Goal: Information Seeking & Learning: Understand process/instructions

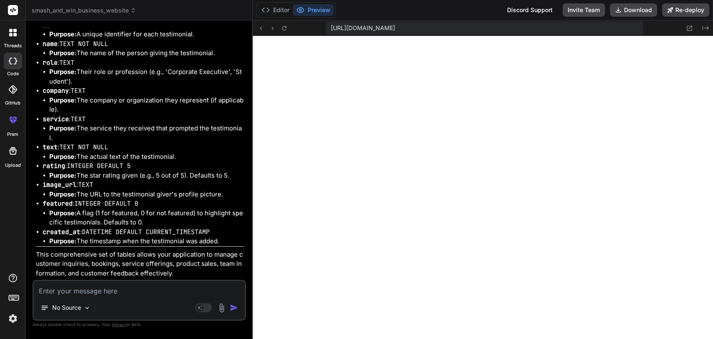
scroll to position [5443, 0]
click at [76, 288] on textarea at bounding box center [139, 288] width 211 height 15
type textarea "a"
type textarea "x"
type textarea "ad"
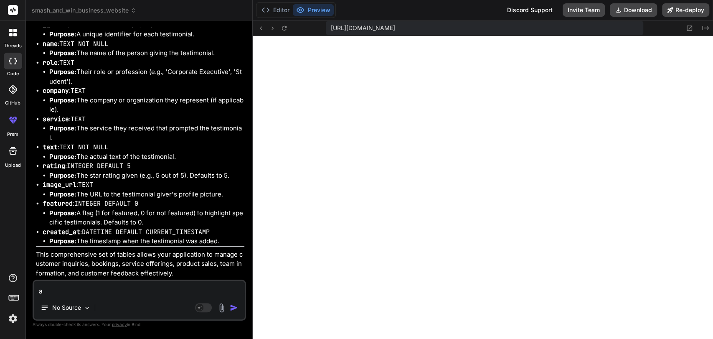
type textarea "x"
type textarea "add"
type textarea "x"
type textarea "add"
type textarea "x"
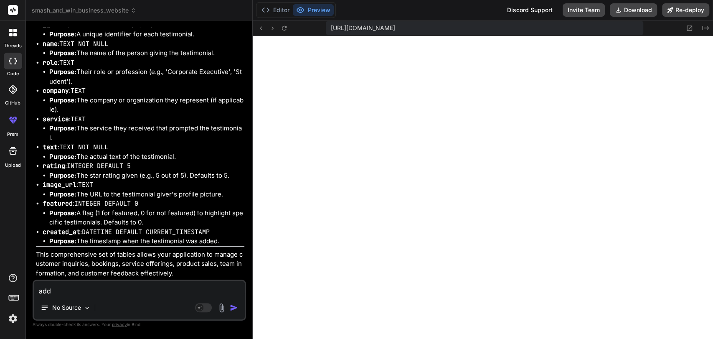
type textarea "add a"
type textarea "x"
type textarea "add a"
type textarea "x"
type textarea "add a l"
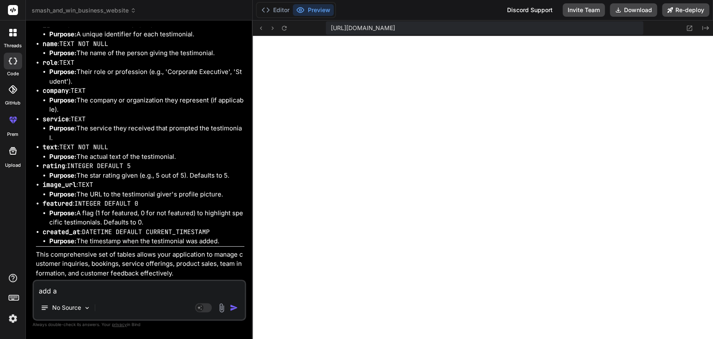
type textarea "x"
type textarea "add a lo"
type textarea "x"
type textarea "add a log"
type textarea "x"
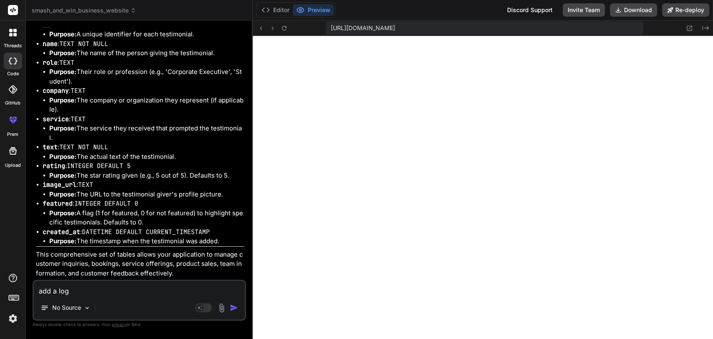
type textarea "add a logi"
type textarea "x"
type textarea "add a login"
type textarea "x"
type textarea "add a login"
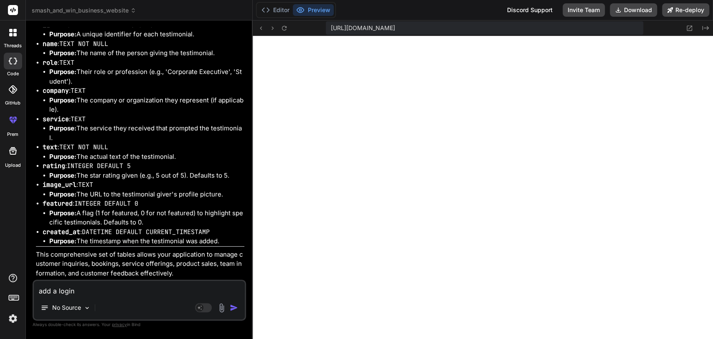
type textarea "x"
type textarea "add a login f"
type textarea "x"
type textarea "add a login fu"
type textarea "x"
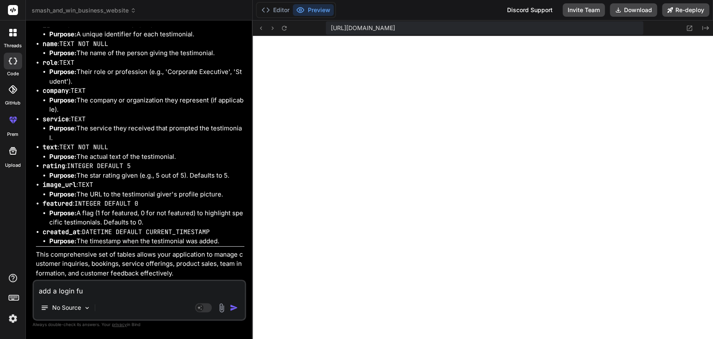
type textarea "add a login fun"
type textarea "x"
type textarea "add a login func"
type textarea "x"
type textarea "add a login funct"
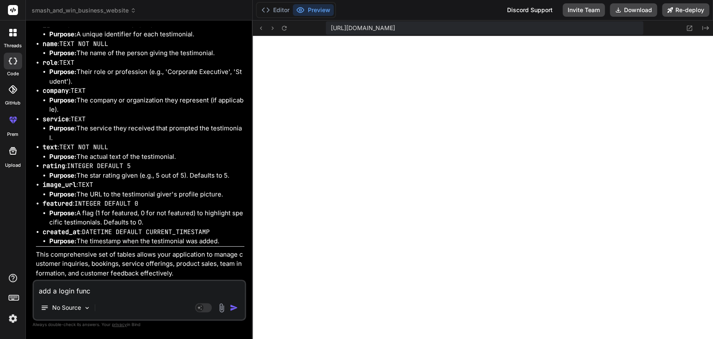
type textarea "x"
type textarea "add a login functi"
type textarea "x"
type textarea "add a login functio"
type textarea "x"
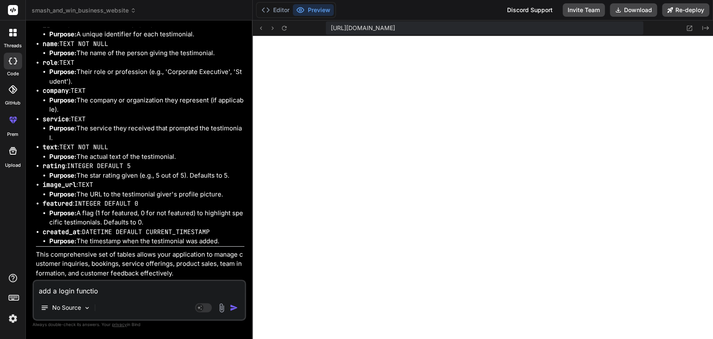
type textarea "add a login function"
type textarea "x"
type textarea "add a login functiona"
type textarea "x"
type textarea "add a login functional"
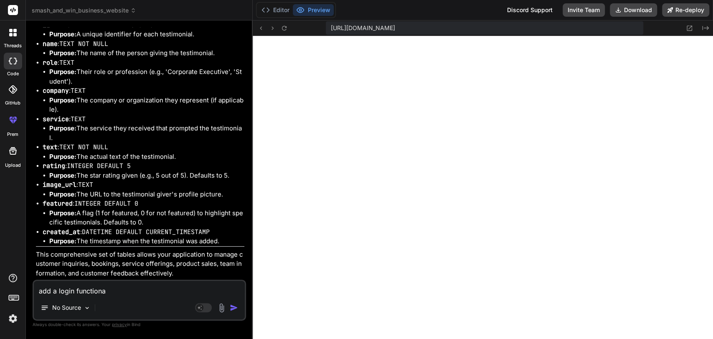
type textarea "x"
type textarea "add a login functionali"
type textarea "x"
type textarea "add a login functionalit"
type textarea "x"
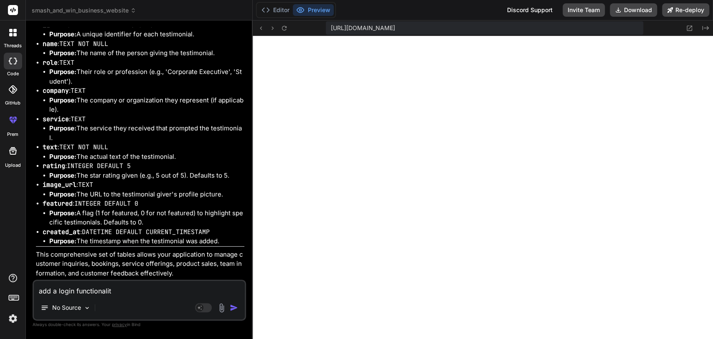
type textarea "add a login functionality"
type textarea "x"
type textarea "add a login functionality,"
type textarea "x"
type textarea "add a login functionality,"
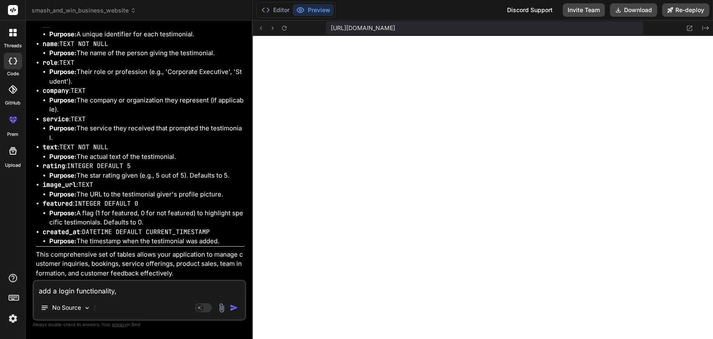
type textarea "x"
type textarea "add a login functionality, w"
type textarea "x"
type textarea "add a login functionality, wh"
type textarea "x"
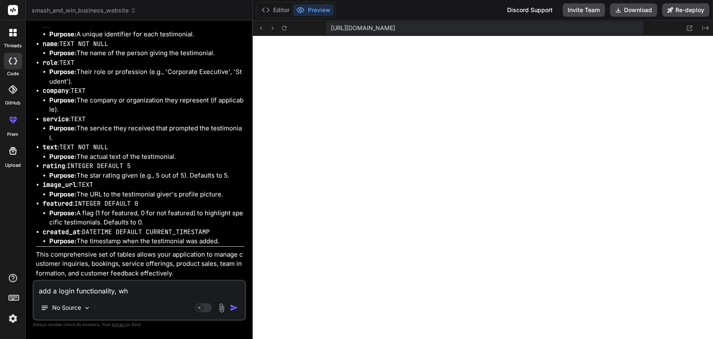
type textarea "add a login functionality, whe"
type textarea "x"
type textarea "add a login functionality, wher"
type textarea "x"
type textarea "add a login functionality, where"
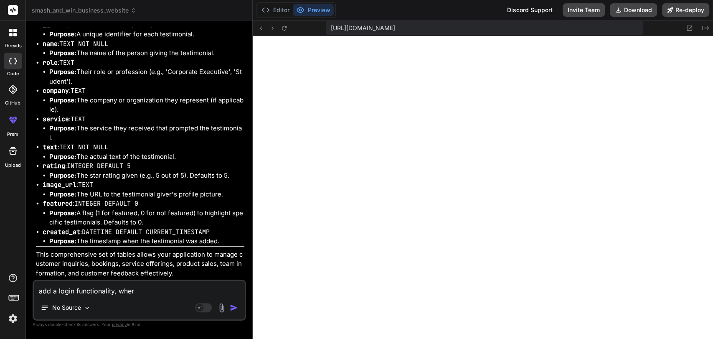
type textarea "x"
type textarea "add a login functionality, where"
type textarea "x"
type textarea "add a login functionality, where u"
type textarea "x"
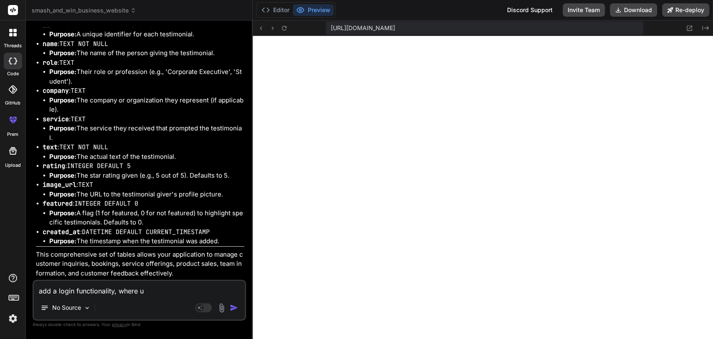
type textarea "add a login functionality, where us"
type textarea "x"
type textarea "add a login functionality, where use"
type textarea "x"
type textarea "add a login functionality, where user"
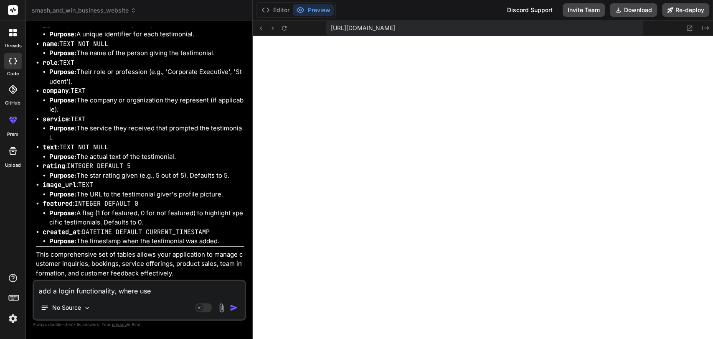
type textarea "x"
type textarea "add a login functionality, where user"
type textarea "x"
type textarea "add a login functionality, where user c"
type textarea "x"
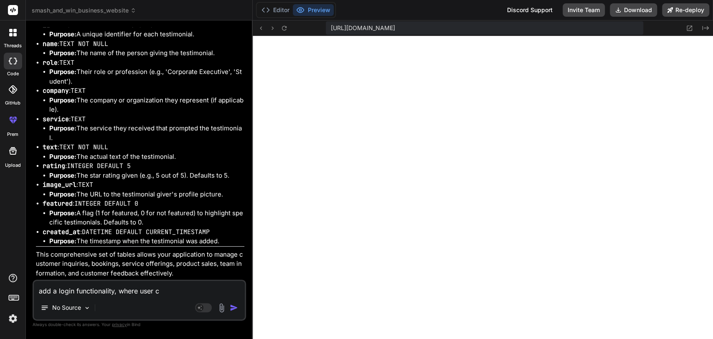
type textarea "add a login functionality, where user ca"
type textarea "x"
type textarea "add a login functionality, where user can"
type textarea "x"
type textarea "add a login functionality, where user can"
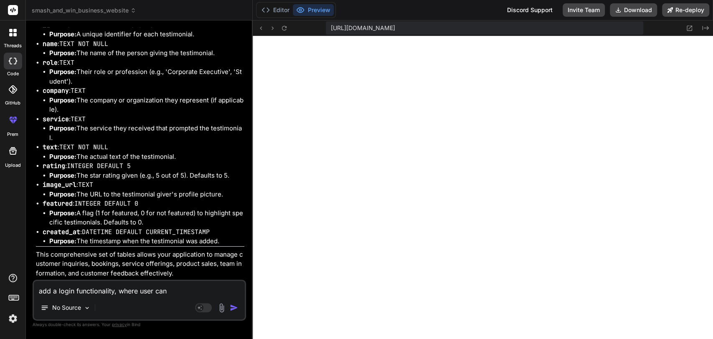
type textarea "x"
type textarea "add a login functionality, where user can l"
type textarea "x"
type textarea "add a login functionality, where user can lo"
type textarea "x"
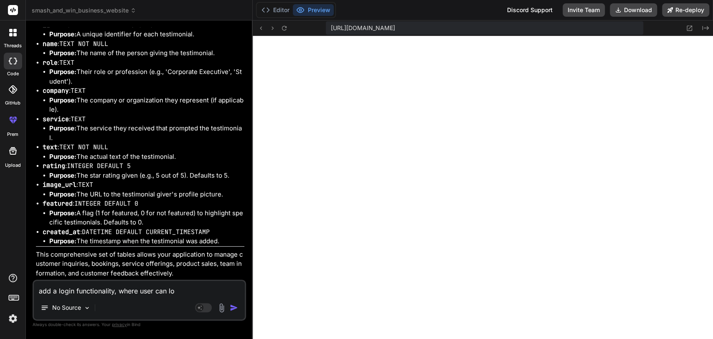
type textarea "add a login functionality, where user can log"
type textarea "x"
type textarea "add a login functionality, where user can logi"
type textarea "x"
type textarea "add a login functionality, where user can login"
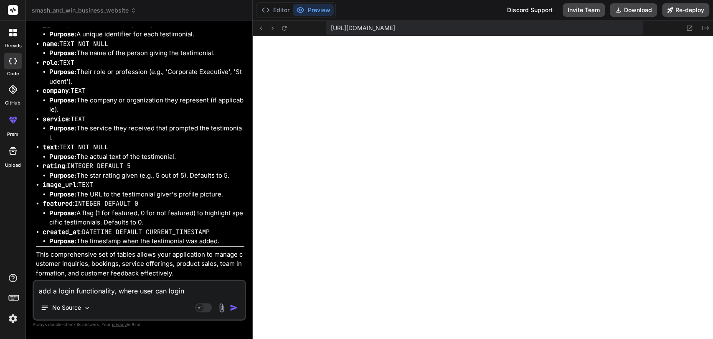
type textarea "x"
type textarea "add a login functionality, where user can login"
type textarea "x"
type textarea "add a login functionality, where user can login t"
type textarea "x"
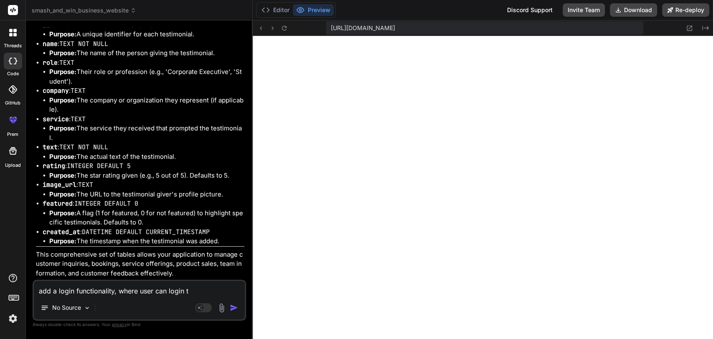
type textarea "add a login functionality, where user can login th"
type textarea "x"
type textarea "add a login functionality, where user can login thr"
type textarea "x"
type textarea "add a login functionality, where user can login thro"
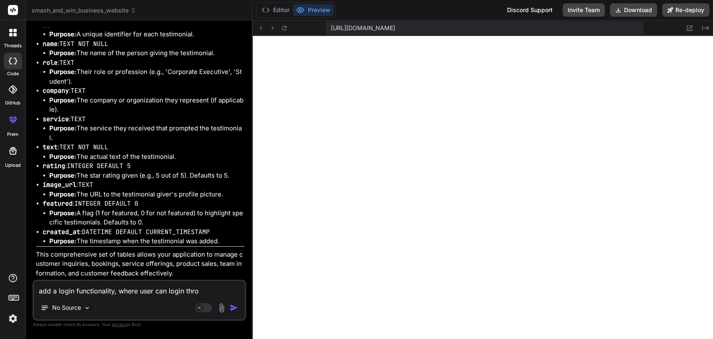
type textarea "x"
type textarea "add a login functionality, where user can login throu"
type textarea "x"
type textarea "add a login functionality, where user can login throug"
type textarea "x"
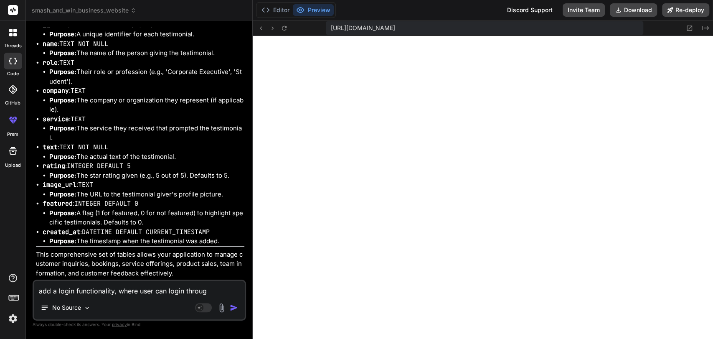
type textarea "add a login functionality, where user can login through"
type textarea "x"
type textarea "add a login functionality, where user can login through"
type textarea "x"
type textarea "add a login functionality, where user can login through g"
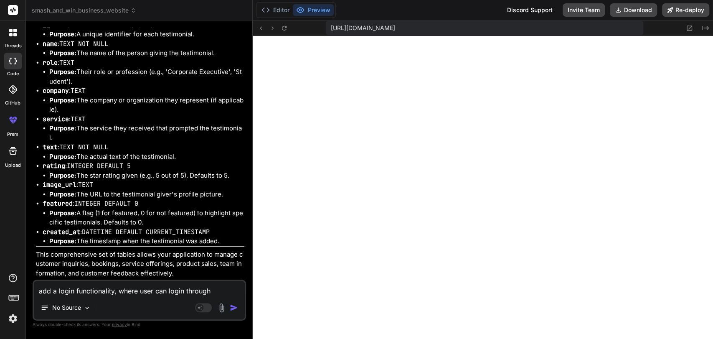
type textarea "x"
type textarea "add a login functionality, where user can login through gm"
type textarea "x"
type textarea "add a login functionality, where user can login through gma"
type textarea "x"
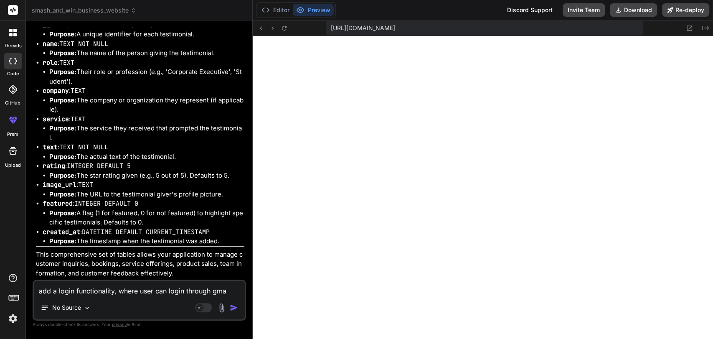
type textarea "add a login functionality, where user can login through gmai"
type textarea "x"
type textarea "add a login functionality, where user can login through gmail"
type textarea "x"
type textarea "add a login functionality, where user can login through gmail"
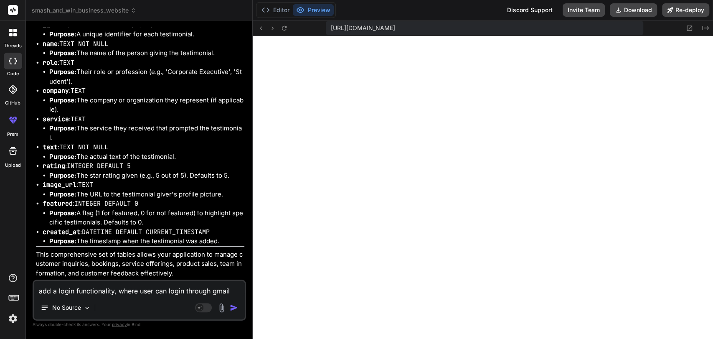
type textarea "x"
type textarea "add a login functionality, where user can login through gmail o"
type textarea "x"
type textarea "add a login functionality, where user can login through gmail or"
type textarea "x"
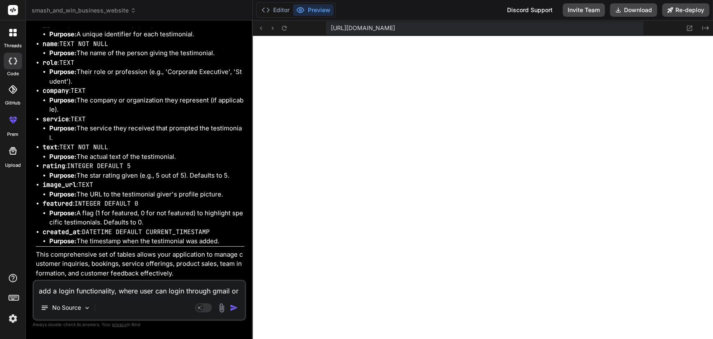
type textarea "add a login functionality, where user can login through gmail or"
type textarea "x"
type textarea "add a login functionality, where user can login through gmail or p"
type textarea "x"
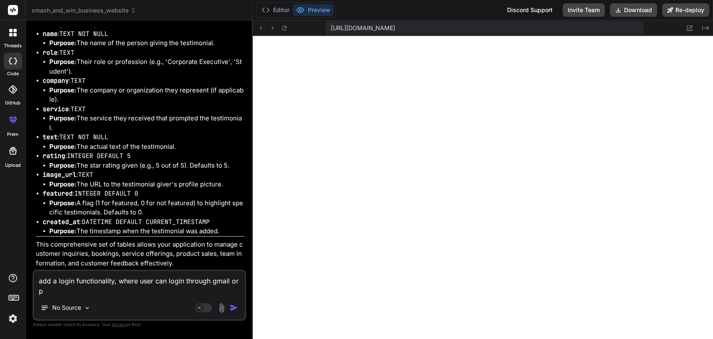
type textarea "add a login functionality, where user can login through gmail or ph"
type textarea "x"
type textarea "add a login functionality, where user can login through gmail or pho"
type textarea "x"
type textarea "add a login functionality, where user can login through gmail or phon"
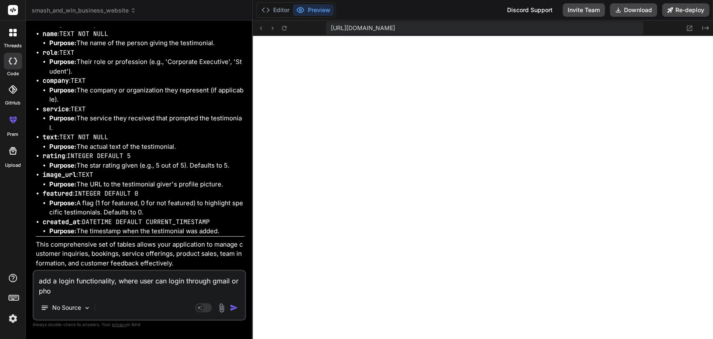
type textarea "x"
type textarea "add a login functionality, where user can login through gmail or phone"
type textarea "x"
type textarea "add a login functionality, where user can login through gmail or phone"
type textarea "x"
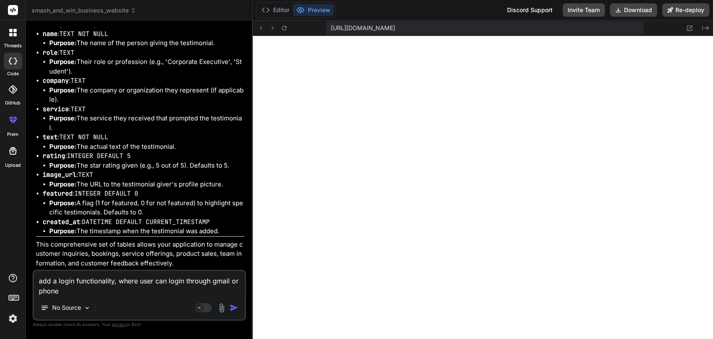
type textarea "add a login functionality, where user can login through gmail or phone n"
type textarea "x"
type textarea "add a login functionality, where user can login through gmail or phone nu"
type textarea "x"
type textarea "add a login functionality, where user can login through gmail or phone num"
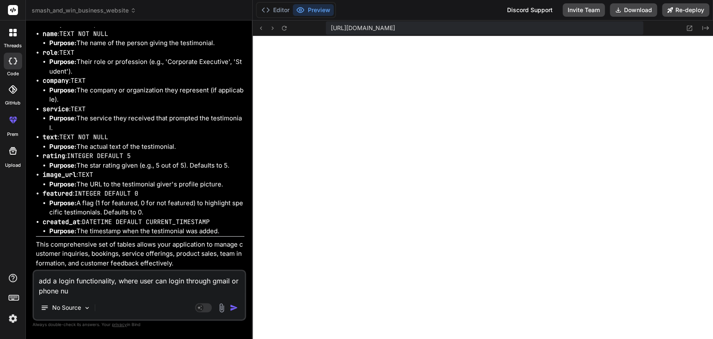
type textarea "x"
type textarea "add a login functionality, where user can login through gmail or phone numb"
type textarea "x"
type textarea "add a login functionality, where user can login through gmail or phone numbe"
type textarea "x"
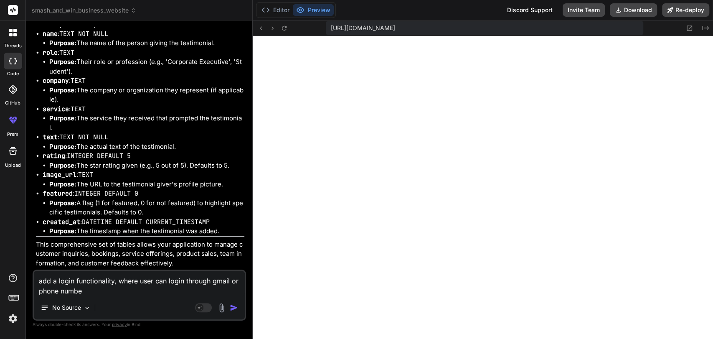
type textarea "add a login functionality, where user can login through gmail or phone number"
type textarea "x"
type textarea "add a login functionality, where user can login through gmail or phone number"
type textarea "x"
click at [216, 282] on textarea "add a login functionality, where user can login through gmail or phone number" at bounding box center [139, 283] width 211 height 25
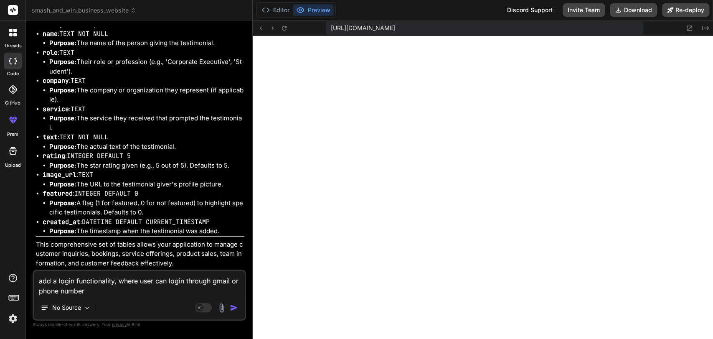
type textarea "add a login functionality, where user can login through gmail aor phone number"
type textarea "x"
type textarea "add a login functionality, where user can login through gmail acor phone number"
type textarea "x"
type textarea "add a login functionality, where user can login through gmail accor phone number"
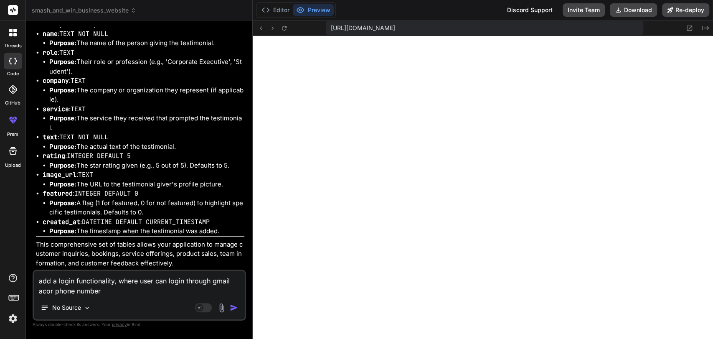
type textarea "x"
type textarea "add a login functionality, where user can login through gmail accoor phone numb…"
type textarea "x"
type textarea "add a login functionality, where user can login through gmail accouor phone num…"
type textarea "x"
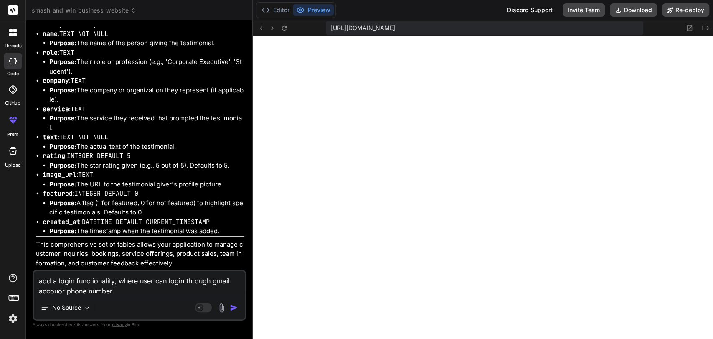
type textarea "add a login functionality, where user can login through gmail accounor phone nu…"
type textarea "x"
type textarea "add a login functionality, where user can login through gmail accountor phone n…"
type textarea "x"
type textarea "add a login functionality, where user can login through gmail account or phone …"
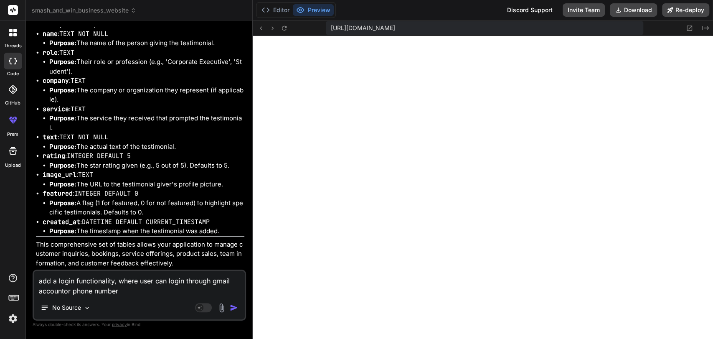
type textarea "x"
type textarea "add a login functionality, where user can login through gmail account or phone …"
type textarea "x"
type textarea "add a login functionality, where user can login through gmail account or phone …"
type textarea "x"
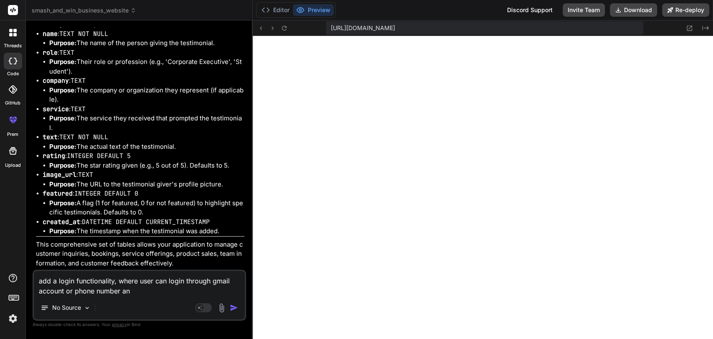
type textarea "add a login functionality, where user can login through gmail account or phone …"
type textarea "x"
type textarea "add a login functionality, where user can login through gmail account or phone …"
type textarea "x"
type textarea "add a login functionality, where user can login through gmail account or phone …"
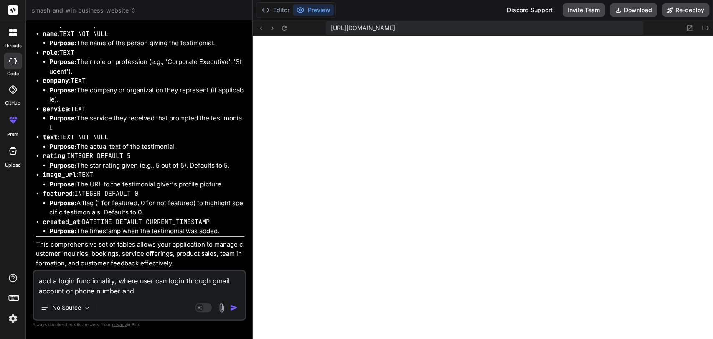
type textarea "x"
type textarea "add a login functionality, where user can login through gmail account or phone …"
type textarea "x"
type textarea "add a login functionality, where user can login through gmail account or phone …"
type textarea "x"
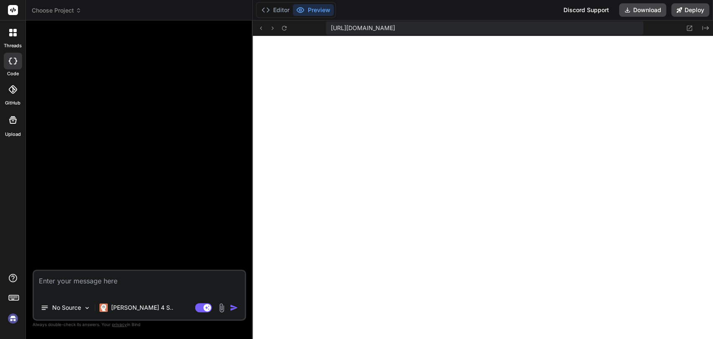
scroll to position [273, 0]
type textarea "x"
type textarea "add a login functionality, where user can login through gmail account or phone …"
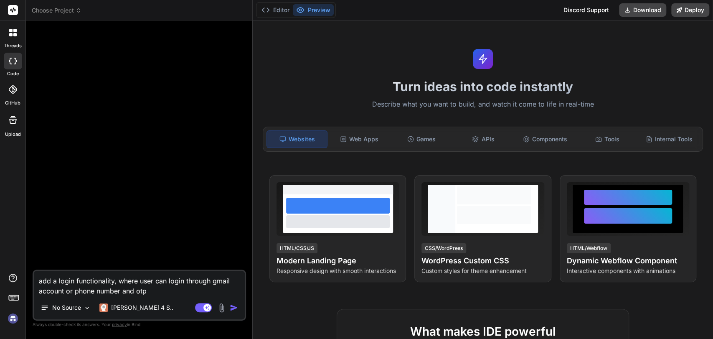
click at [167, 295] on textarea "add a login functionality, where user can login through gmail account or phone …" at bounding box center [139, 283] width 211 height 25
click at [13, 33] on icon at bounding box center [13, 33] width 8 height 8
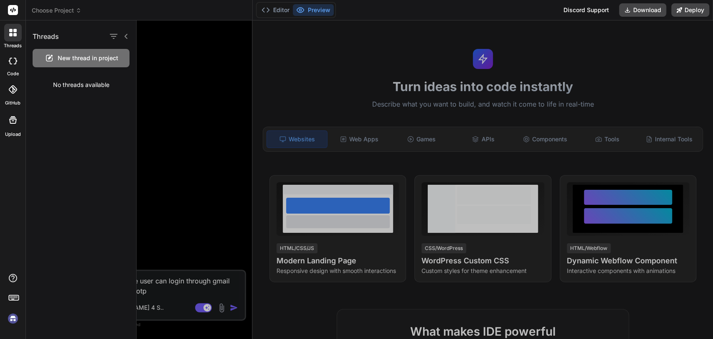
click at [58, 8] on span "Choose Project" at bounding box center [57, 10] width 50 height 8
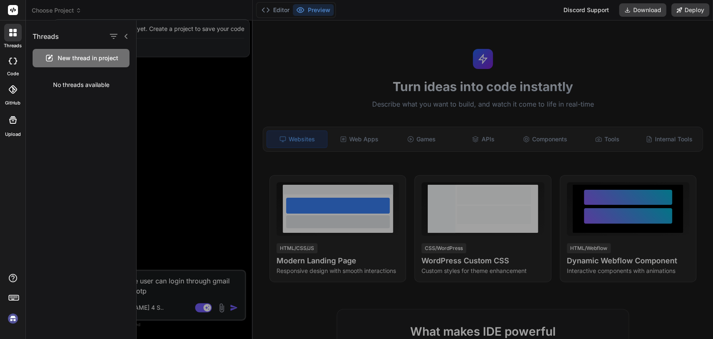
click at [161, 27] on div at bounding box center [425, 179] width 577 height 318
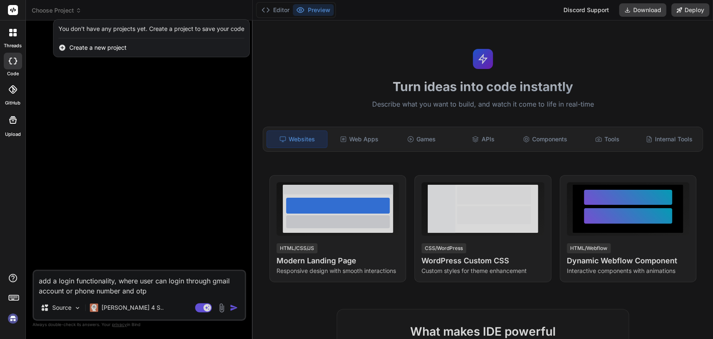
click at [91, 117] on div at bounding box center [356, 169] width 713 height 339
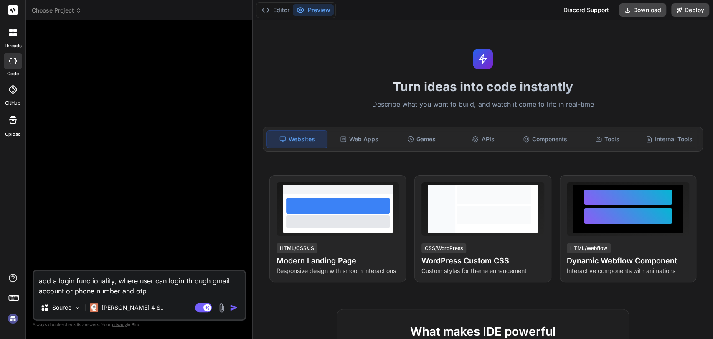
click at [17, 41] on div at bounding box center [13, 33] width 18 height 18
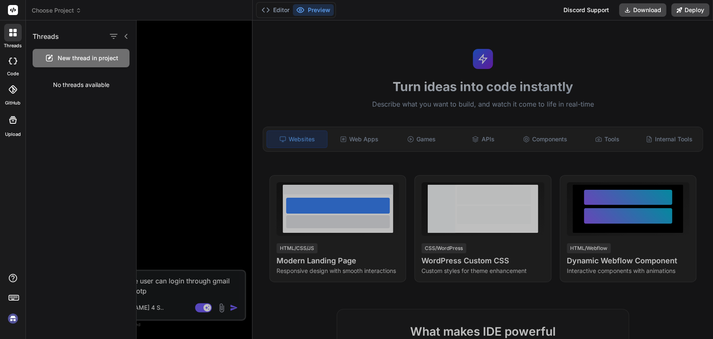
click at [13, 66] on div at bounding box center [13, 61] width 18 height 17
type textarea "x"
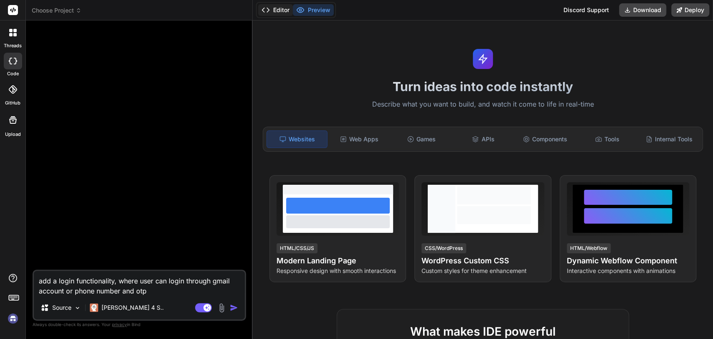
click at [271, 8] on button "Editor" at bounding box center [275, 10] width 35 height 12
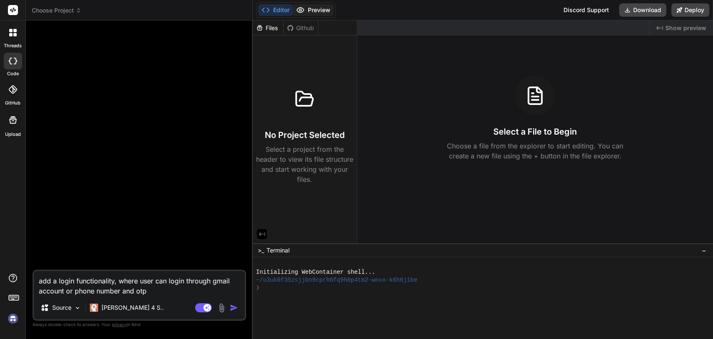
click at [321, 8] on button "Preview" at bounding box center [313, 10] width 41 height 12
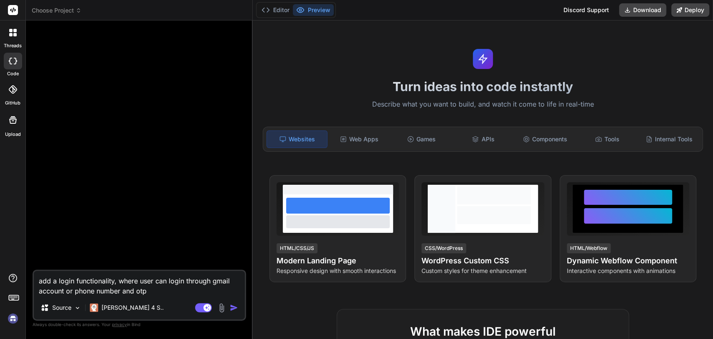
click at [185, 107] on div at bounding box center [140, 148] width 212 height 242
click at [11, 321] on img at bounding box center [13, 318] width 14 height 14
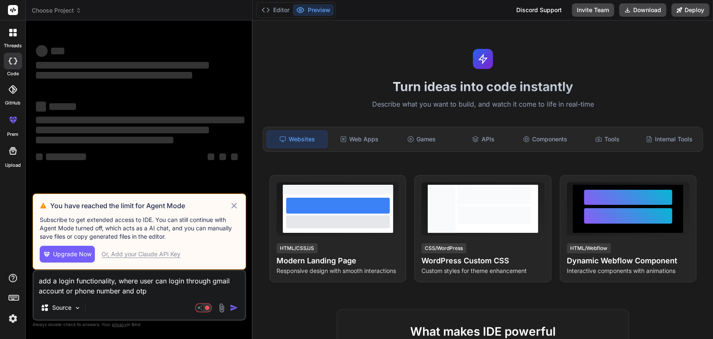
type textarea "x"
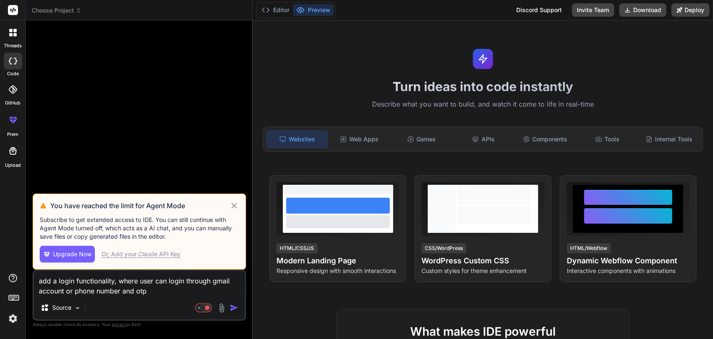
click at [169, 289] on textarea "add a login functionality, where user can login through gmail account or phone …" at bounding box center [139, 283] width 211 height 25
type textarea "x"
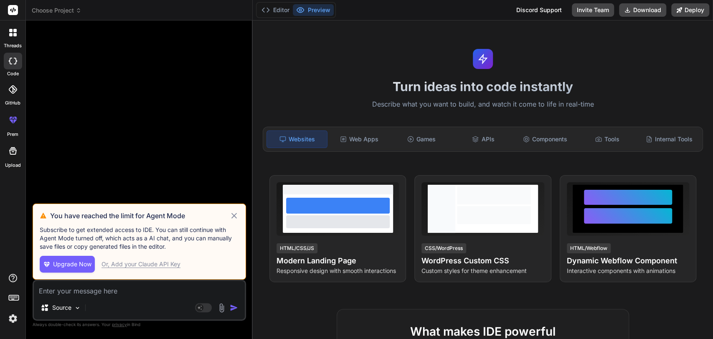
click at [237, 213] on icon at bounding box center [234, 216] width 10 height 10
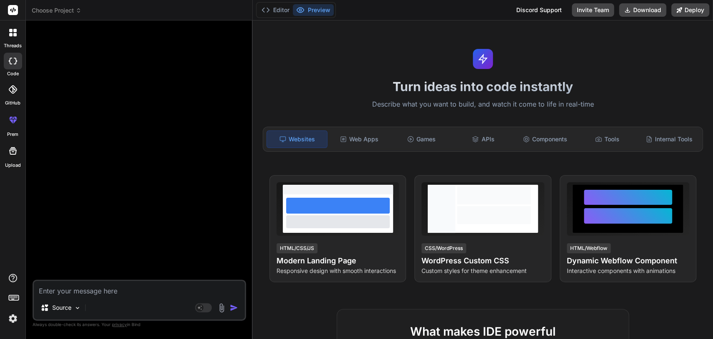
click at [13, 8] on rect at bounding box center [13, 10] width 10 height 10
click at [13, 320] on img at bounding box center [13, 318] width 14 height 14
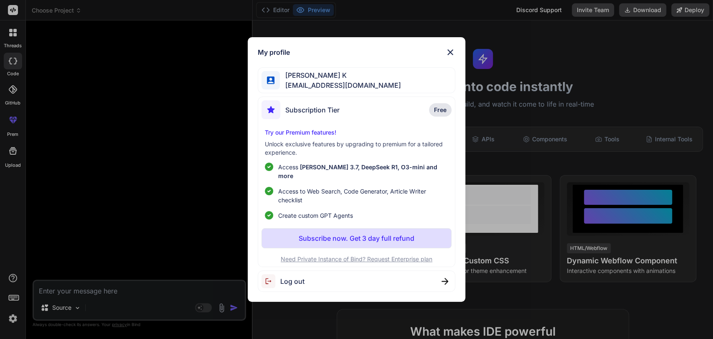
click at [455, 54] on img at bounding box center [450, 52] width 10 height 10
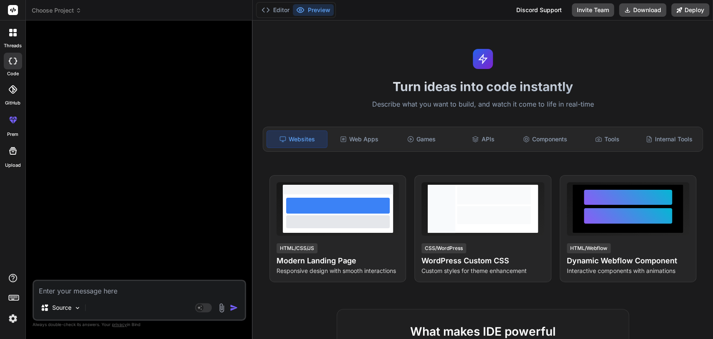
click at [13, 67] on div at bounding box center [13, 61] width 18 height 17
type textarea "x"
click at [277, 12] on button "Editor" at bounding box center [275, 10] width 35 height 12
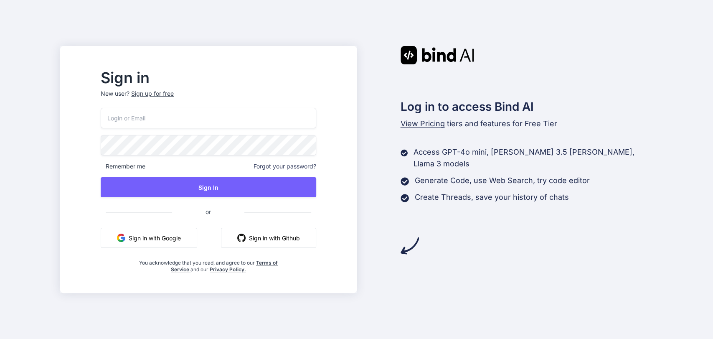
click at [174, 236] on button "Sign in with Google" at bounding box center [149, 238] width 97 height 20
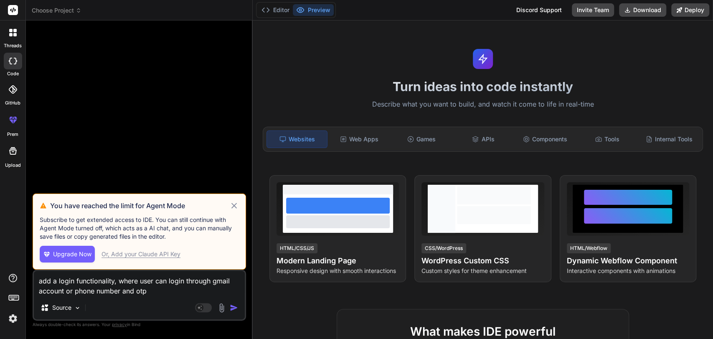
click at [234, 204] on icon at bounding box center [234, 206] width 10 height 10
type textarea "x"
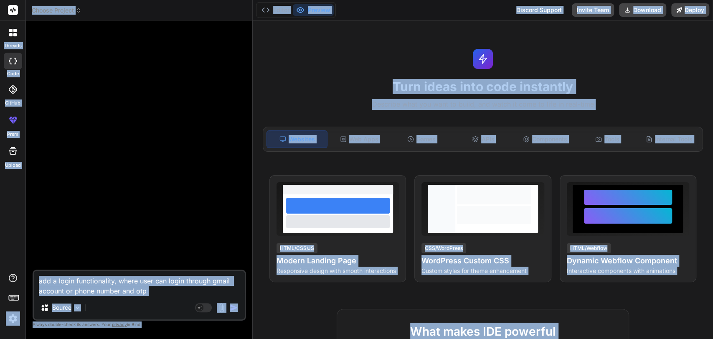
click at [178, 289] on textarea "add a login functionality, where user can login through gmail account or phone …" at bounding box center [139, 283] width 211 height 25
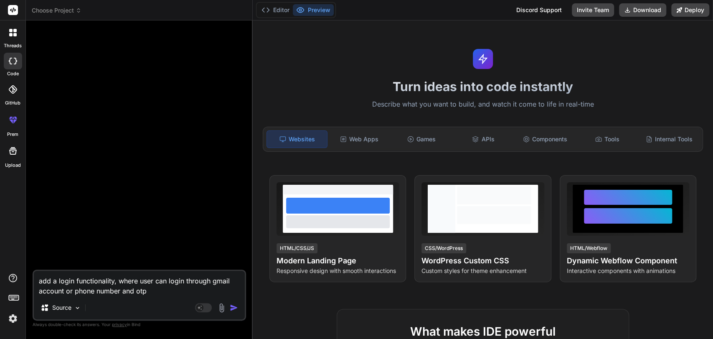
type textarea "x"
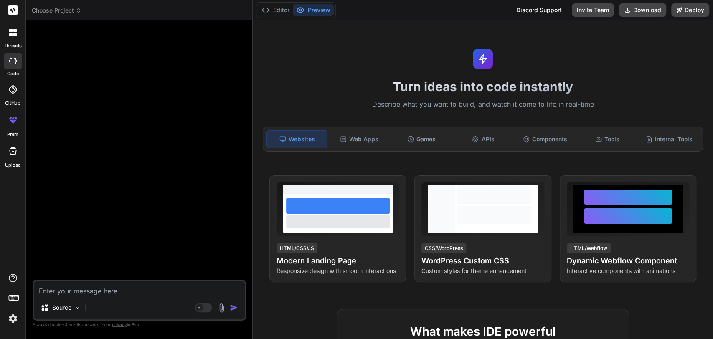
click at [10, 35] on icon at bounding box center [10, 34] width 3 height 3
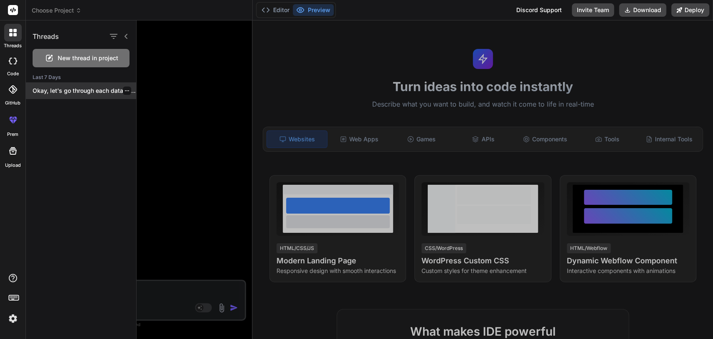
click at [62, 95] on div "Okay, let's go through each database table..." at bounding box center [81, 90] width 110 height 17
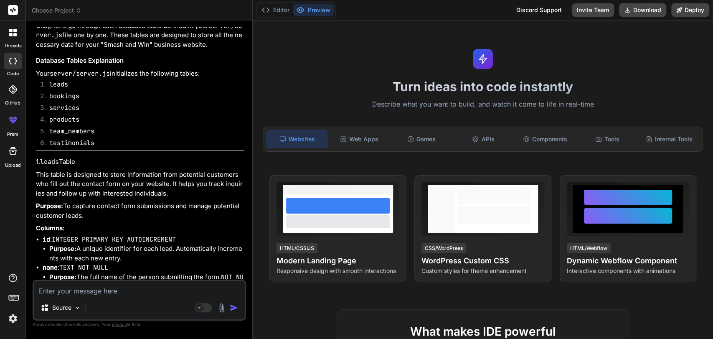
click at [59, 6] on span "Choose Project" at bounding box center [57, 10] width 50 height 8
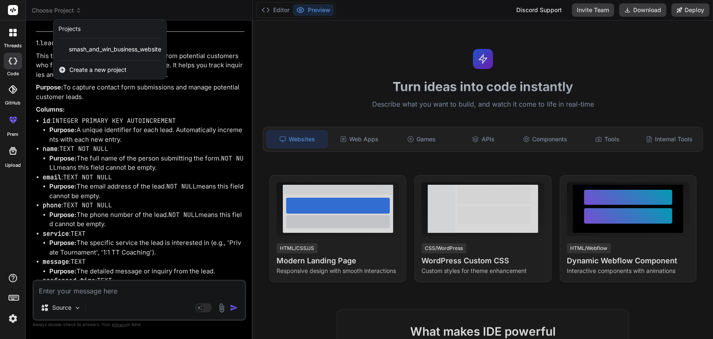
type textarea "x"
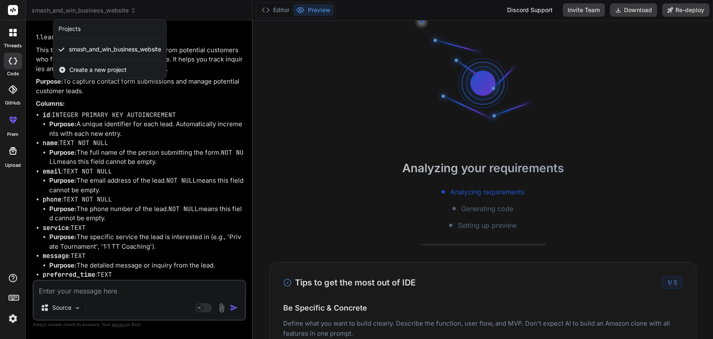
click at [59, 6] on div at bounding box center [356, 169] width 713 height 339
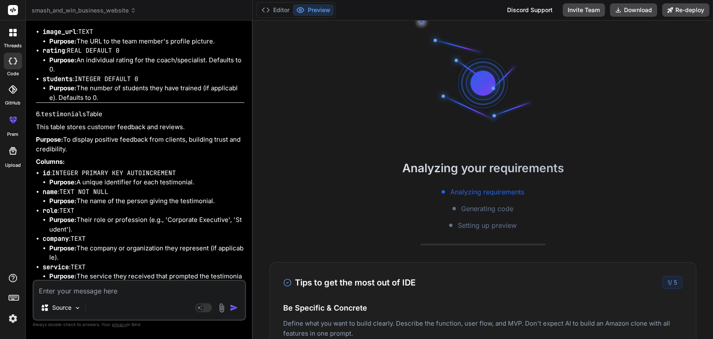
scroll to position [4522, 0]
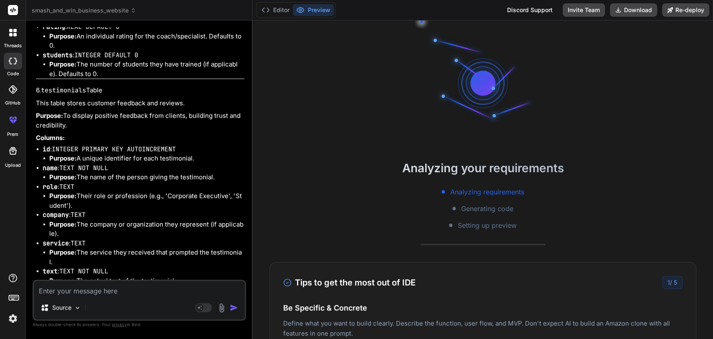
click at [71, 296] on div "Source Agent Mode. When this toggle is activated, AI automatically makes decisi…" at bounding box center [139, 300] width 213 height 41
click at [63, 292] on textarea at bounding box center [139, 288] width 211 height 15
paste textarea "add a login functionality, where user can login through gmail account or phone …"
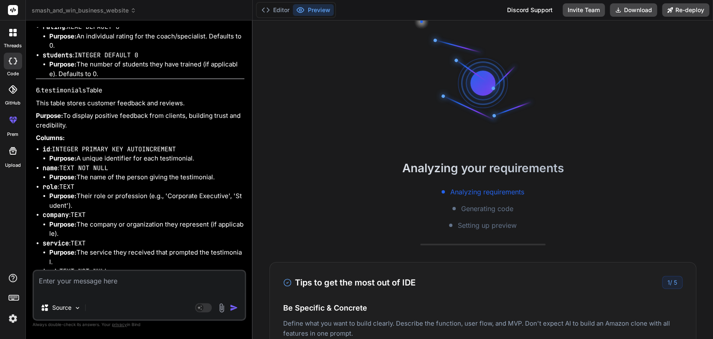
type textarea "add a login functionality, where user can login through gmail account or phone …"
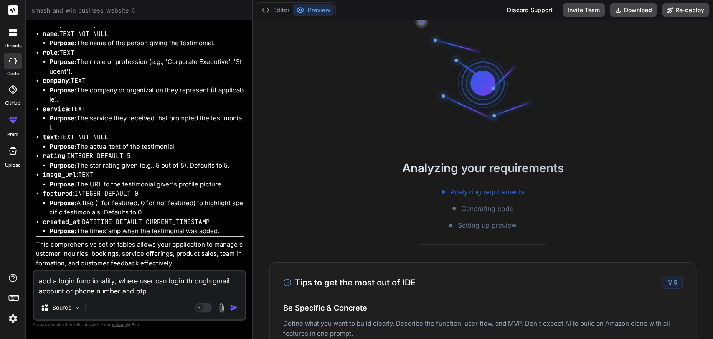
scroll to position [4932, 0]
type textarea "x"
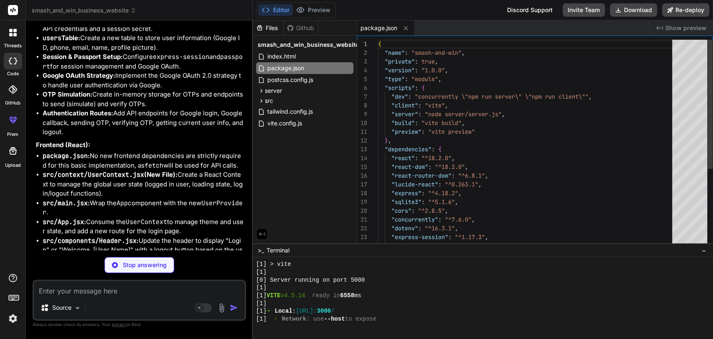
scroll to position [5109, 0]
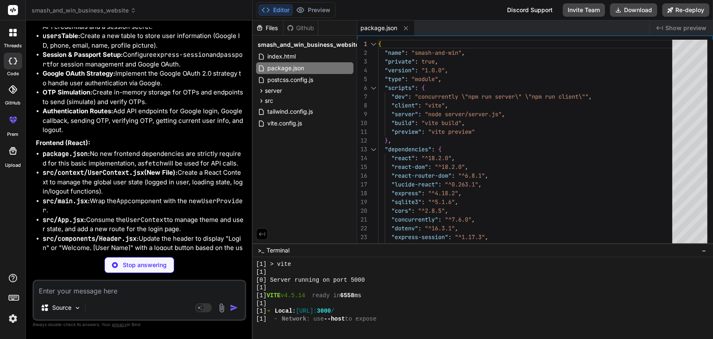
drag, startPoint x: 104, startPoint y: 165, endPoint x: 227, endPoint y: 168, distance: 123.3
drag, startPoint x: 100, startPoint y: 173, endPoint x: 165, endPoint y: 175, distance: 65.2
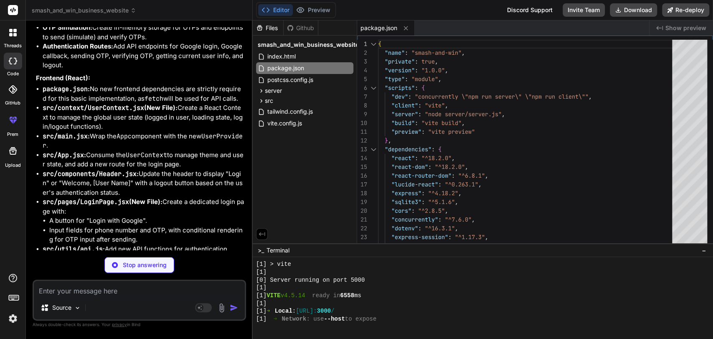
scroll to position [5176, 0]
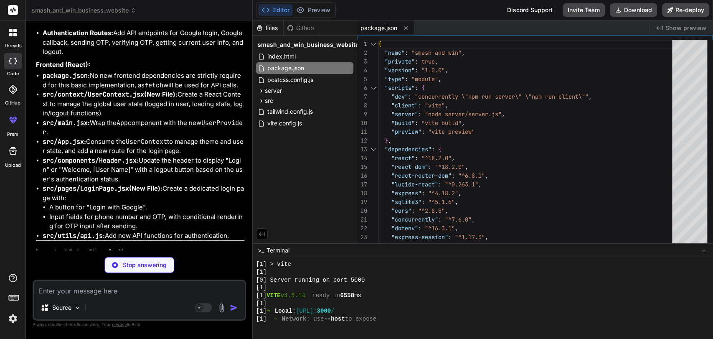
type textarea "x"
type textarea "console.log(`Server running on port ${PORT}`); }); export default app;"
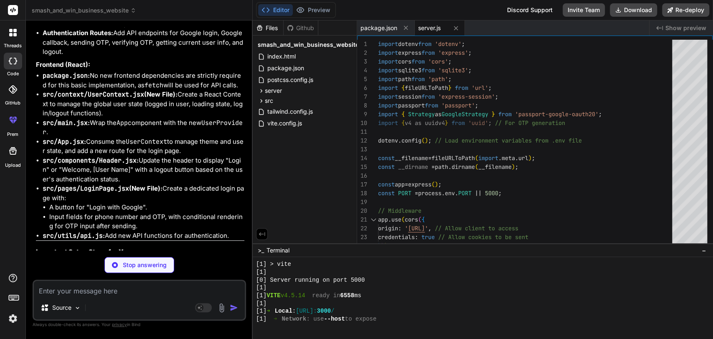
type textarea "x"
type textarea "credentials: 'include' }); return response.json(); }, }"
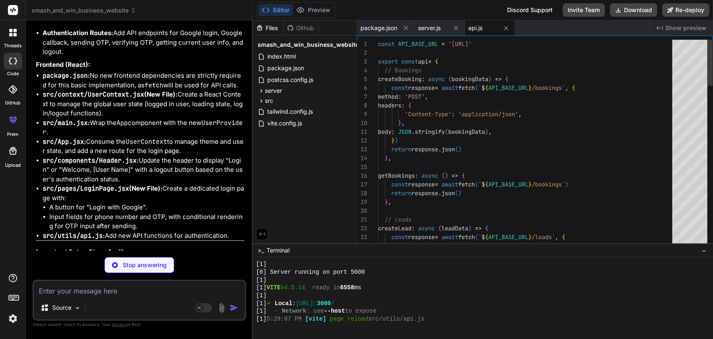
scroll to position [273, 0]
type textarea "x"
type textarea "<UserContext.Provider value={{ user, loading, login, logout }}> {children} </Us…"
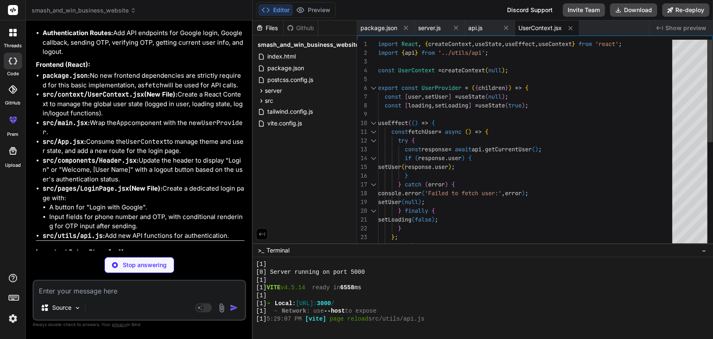
type textarea "x"
type textarea "<UserProvider> {/* Wrap App with UserProvider */} <App /> </UserProvider> </Bro…"
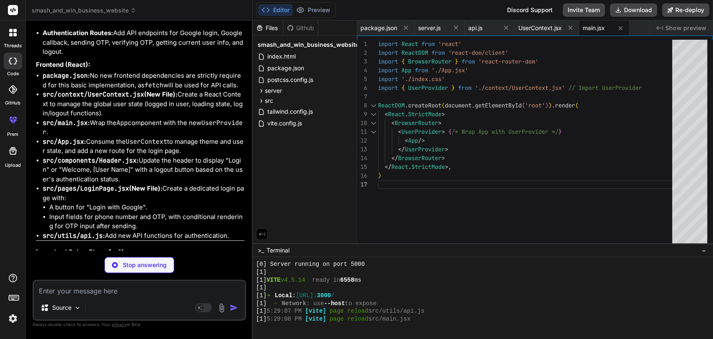
type textarea "x"
type textarea "export default App"
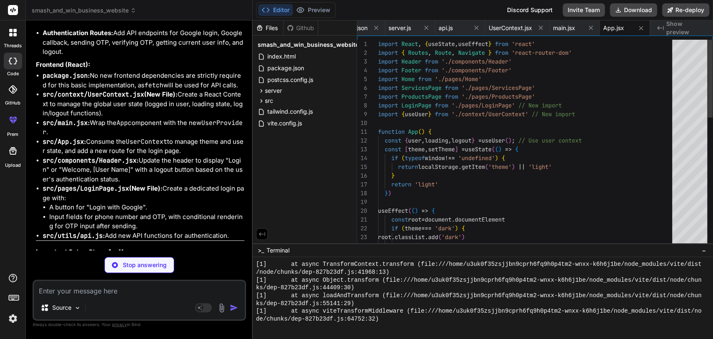
scroll to position [491, 0]
drag, startPoint x: 114, startPoint y: 141, endPoint x: 132, endPoint y: 159, distance: 26.3
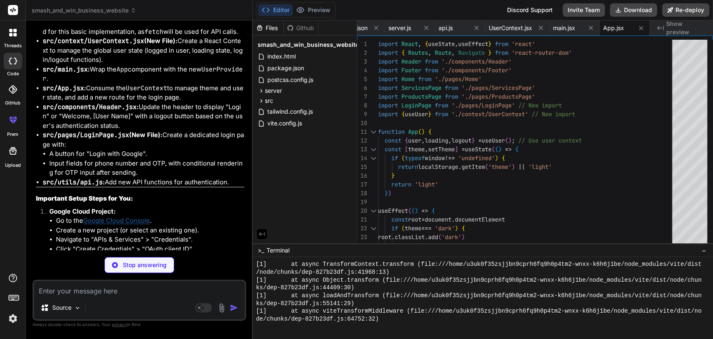
scroll to position [5242, 0]
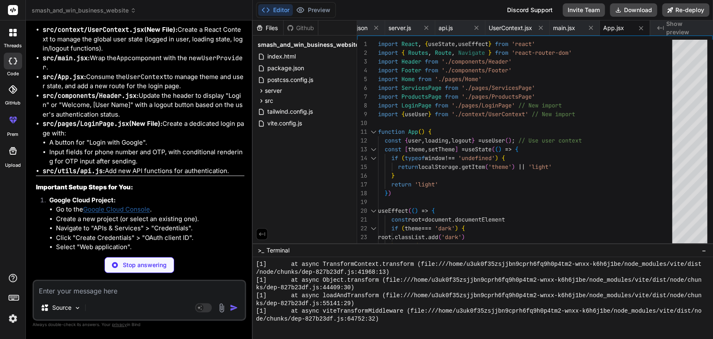
type textarea "x"
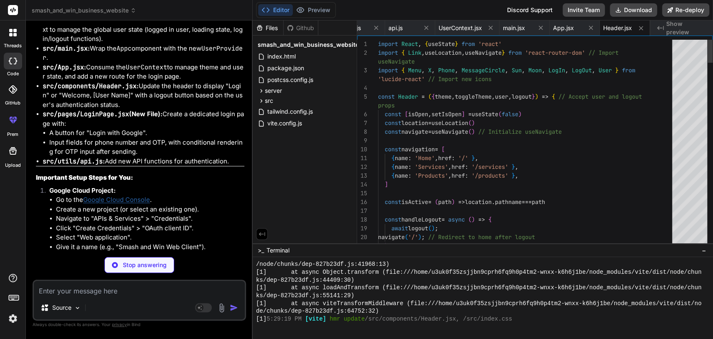
scroll to position [5262, 0]
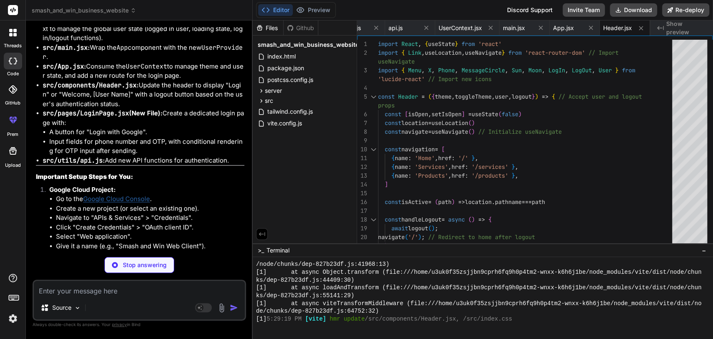
drag, startPoint x: 68, startPoint y: 140, endPoint x: 160, endPoint y: 150, distance: 92.8
type textarea "x"
type textarea "); }; export default LoginPage;"
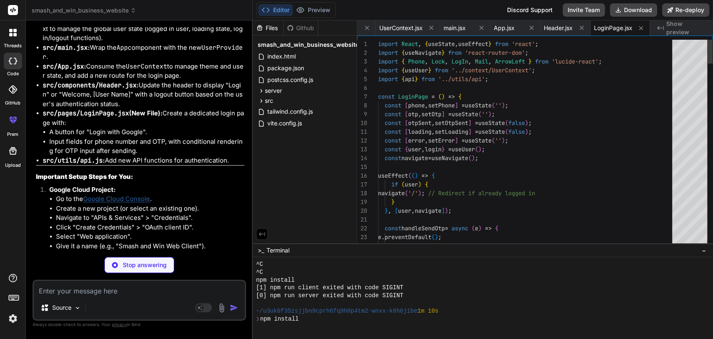
scroll to position [562, 0]
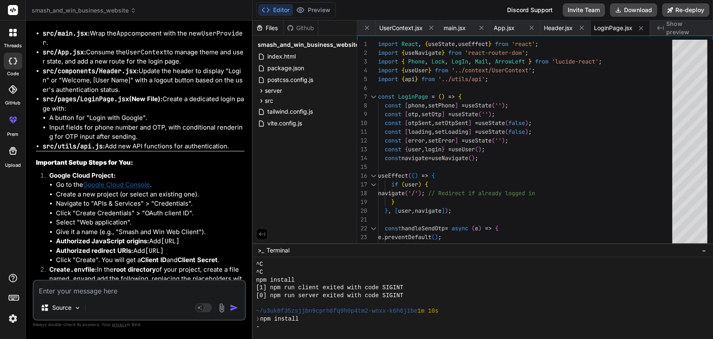
scroll to position [5280, 0]
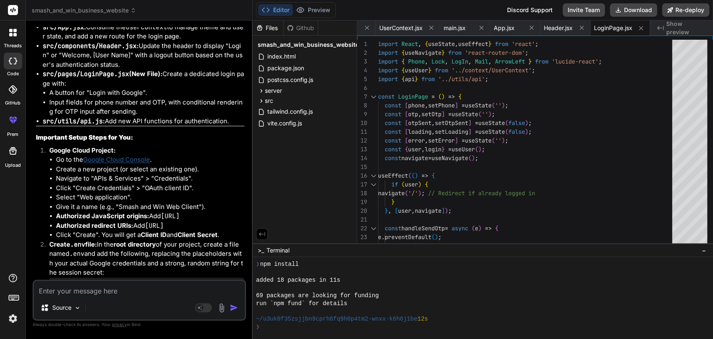
scroll to position [616, 0]
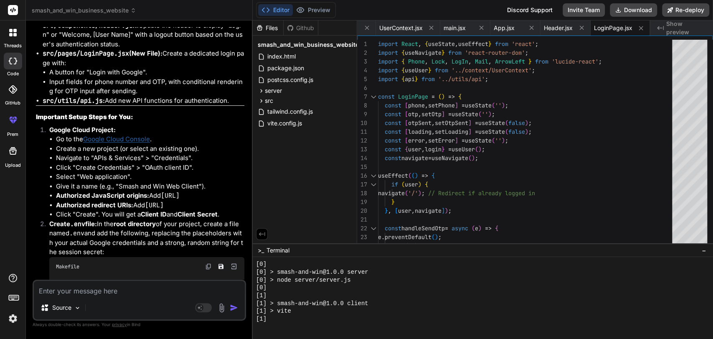
scroll to position [936, 0]
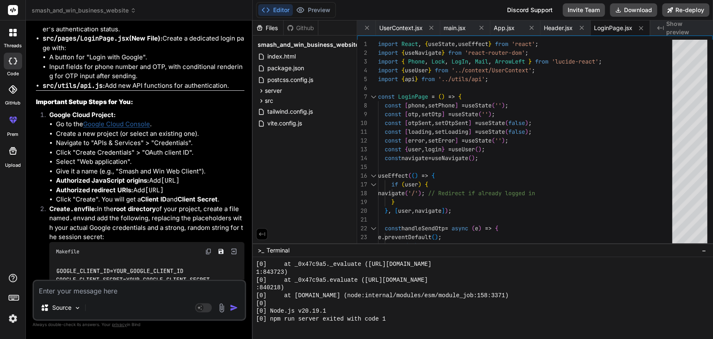
scroll to position [5338, 0]
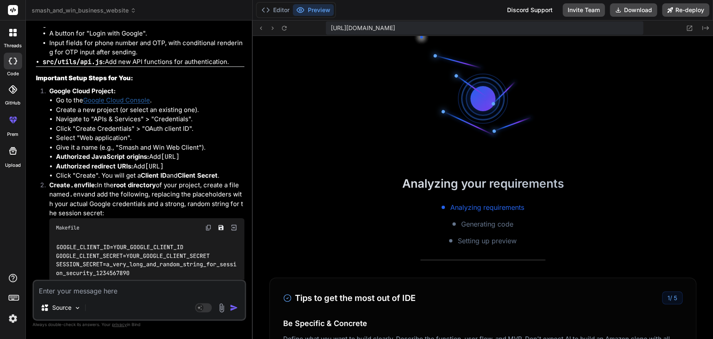
scroll to position [5361, 0]
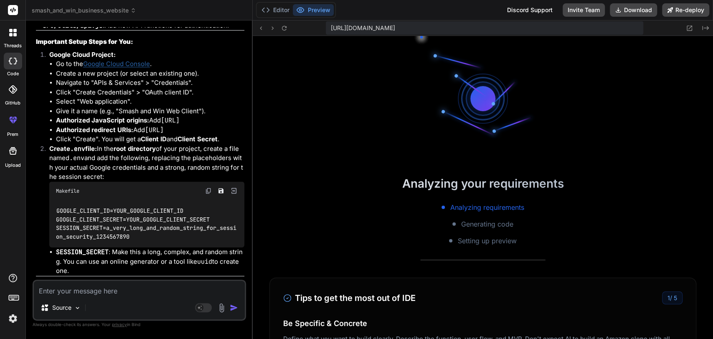
scroll to position [5398, 0]
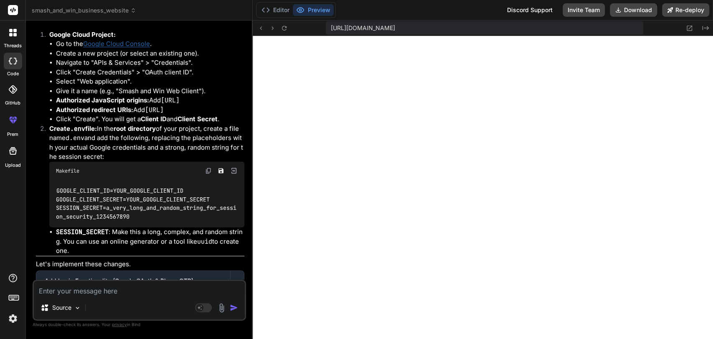
scroll to position [5418, 0]
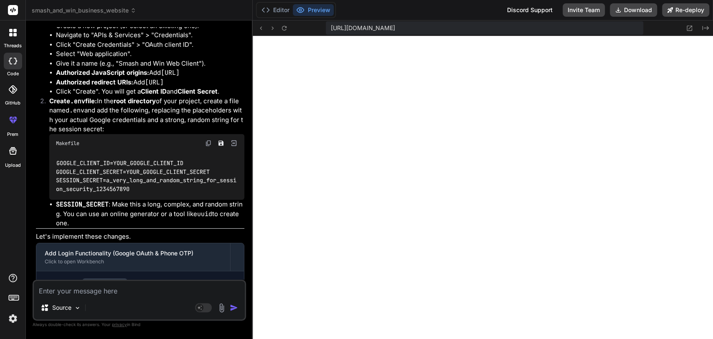
scroll to position [5445, 0]
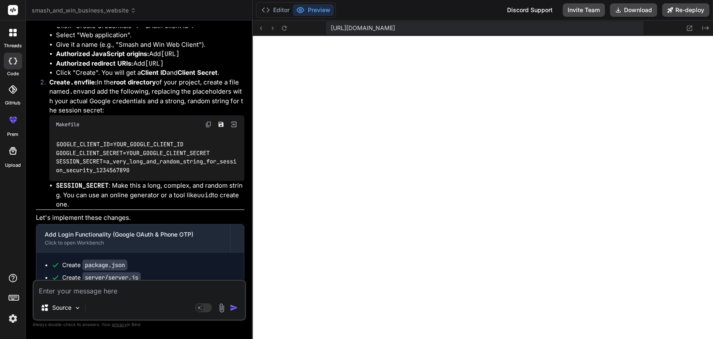
scroll to position [5464, 0]
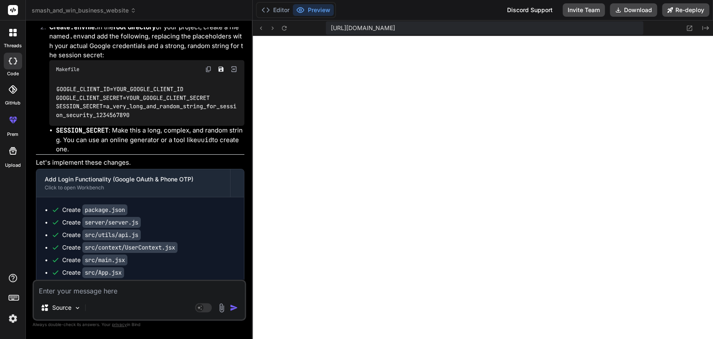
scroll to position [5519, 0]
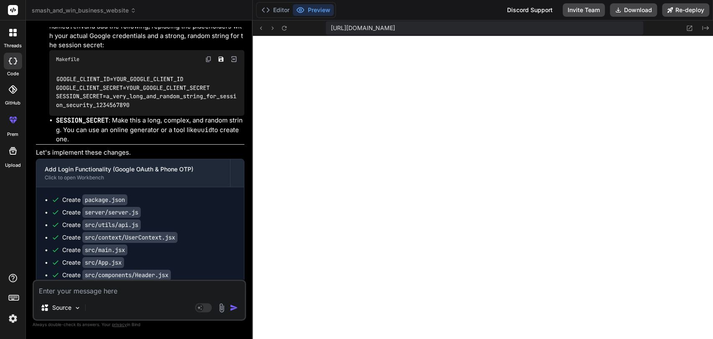
scroll to position [5532, 0]
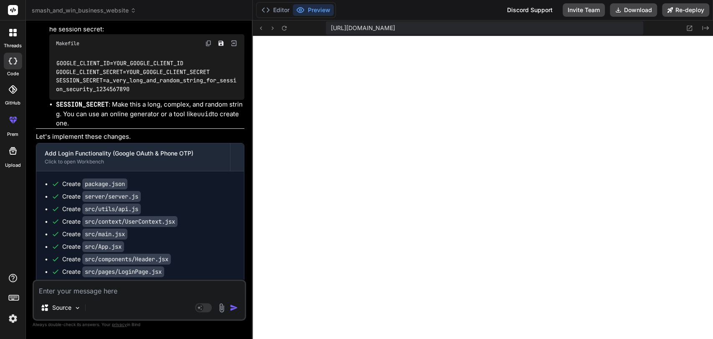
scroll to position [5552, 0]
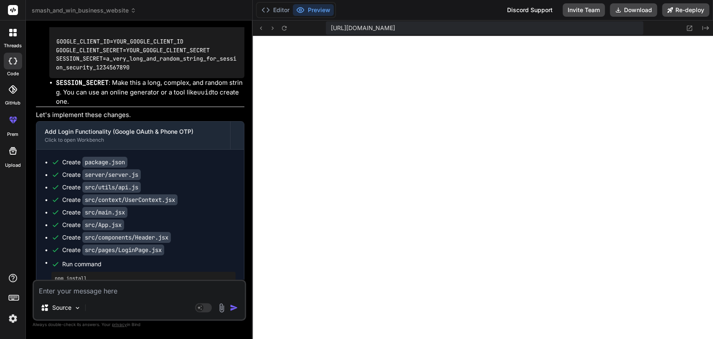
scroll to position [5567, 0]
click at [627, 10] on button "Download" at bounding box center [633, 9] width 47 height 13
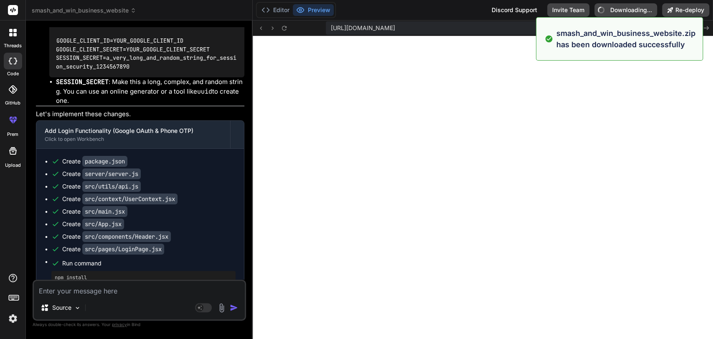
type textarea "x"
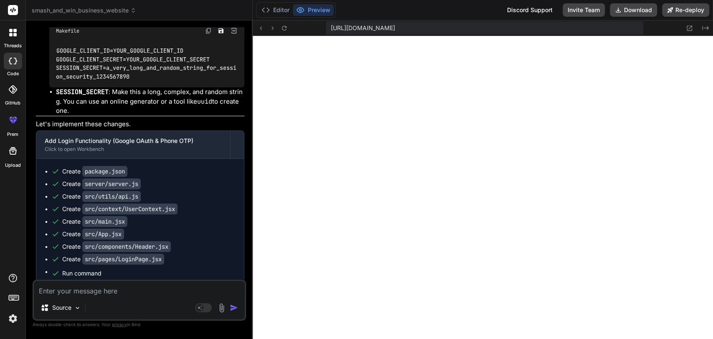
scroll to position [5558, 0]
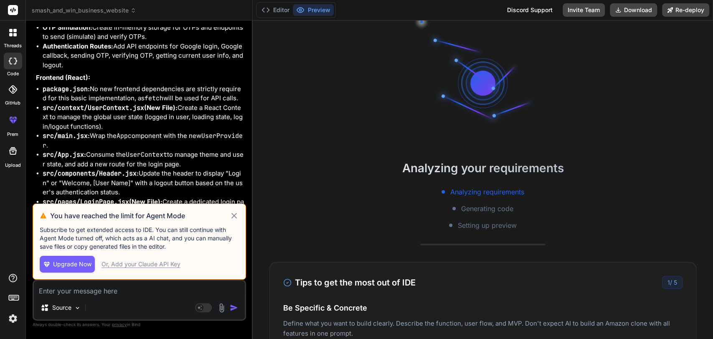
scroll to position [4901, 0]
click at [234, 219] on icon at bounding box center [234, 216] width 10 height 10
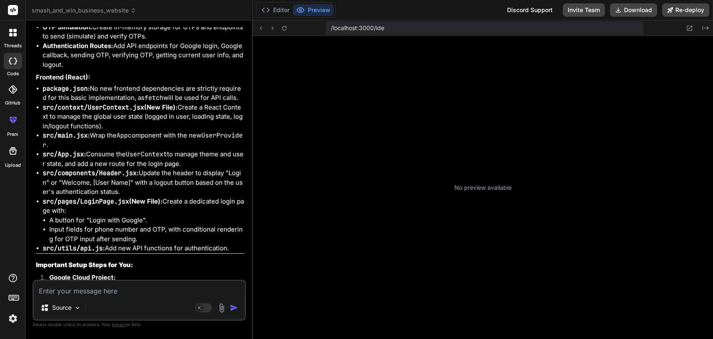
scroll to position [156, 0]
type textarea "x"
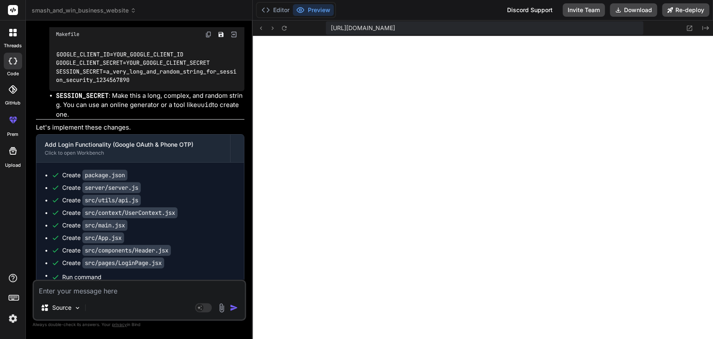
scroll to position [5309, 0]
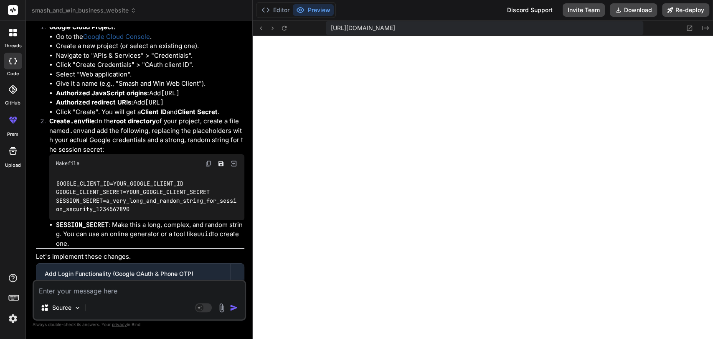
scroll to position [5151, 0]
drag, startPoint x: 57, startPoint y: 146, endPoint x: 80, endPoint y: 214, distance: 72.0
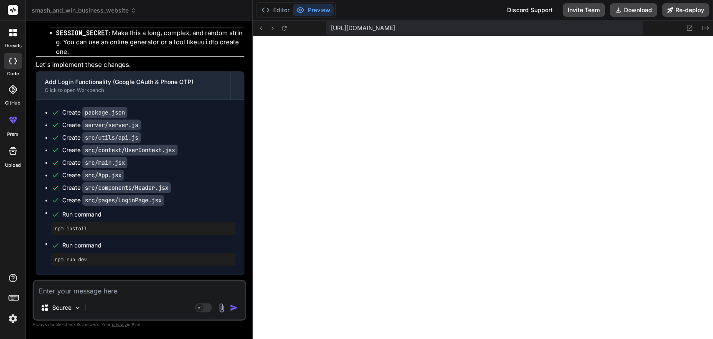
scroll to position [5343, 0]
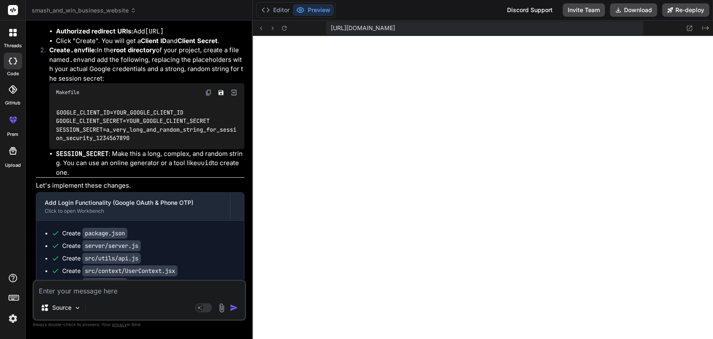
scroll to position [5222, 0]
drag, startPoint x: 54, startPoint y: 104, endPoint x: 109, endPoint y: 188, distance: 100.8
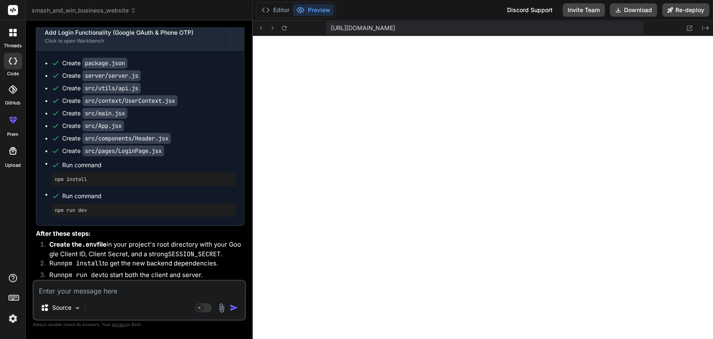
scroll to position [5392, 0]
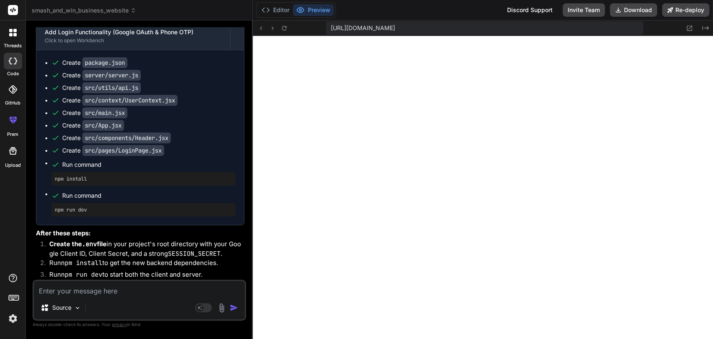
drag, startPoint x: 64, startPoint y: 81, endPoint x: 120, endPoint y: 81, distance: 56.4
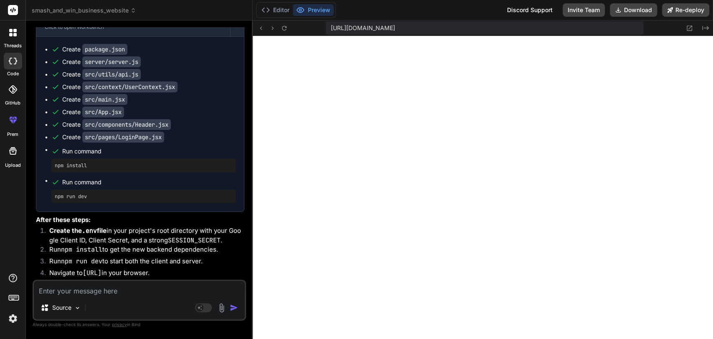
scroll to position [5407, 0]
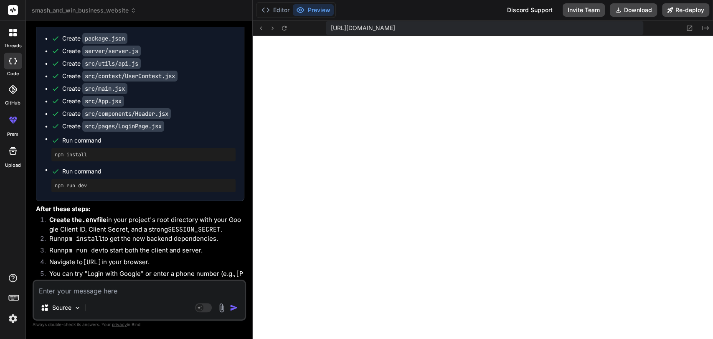
scroll to position [5416, 0]
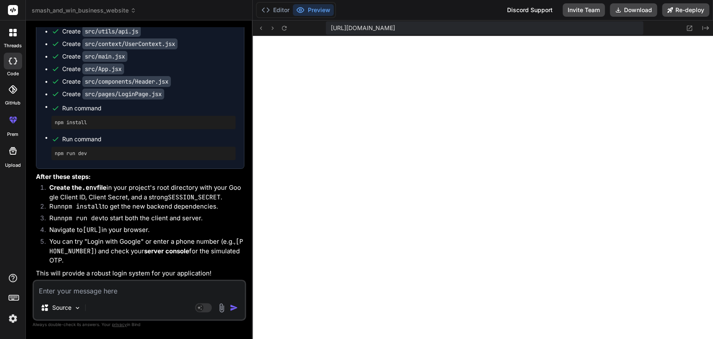
scroll to position [5508, 0]
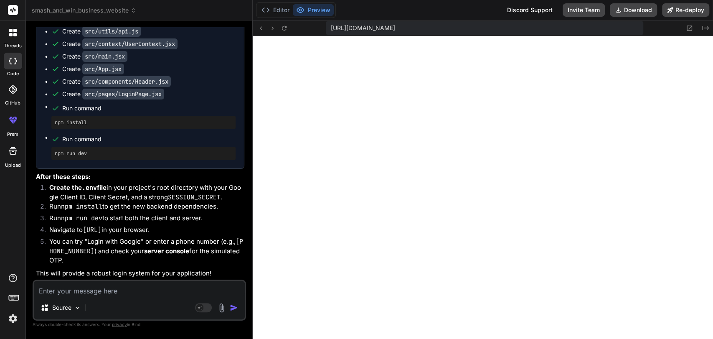
scroll to position [5516, 0]
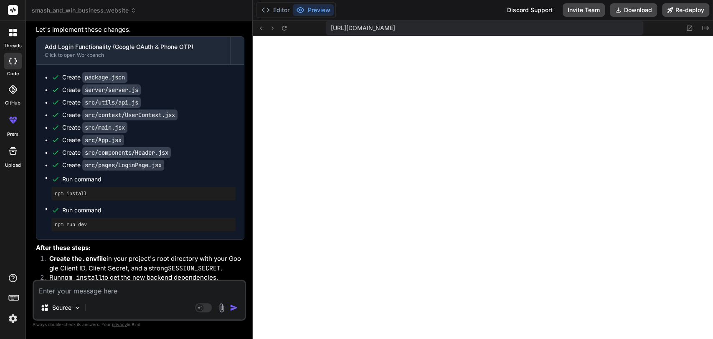
scroll to position [5377, 0]
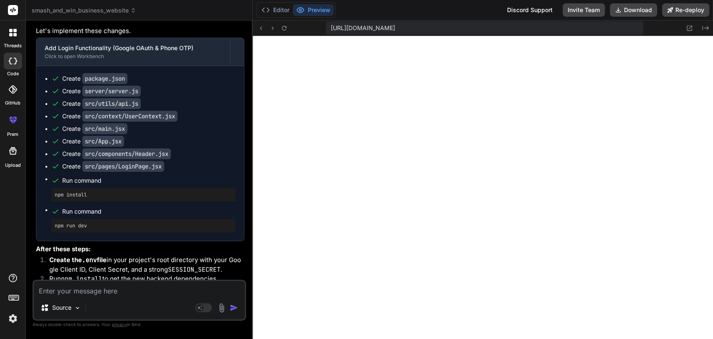
drag, startPoint x: 132, startPoint y: 134, endPoint x: 189, endPoint y: 131, distance: 56.9
copy li "Smash and Win Web Client"
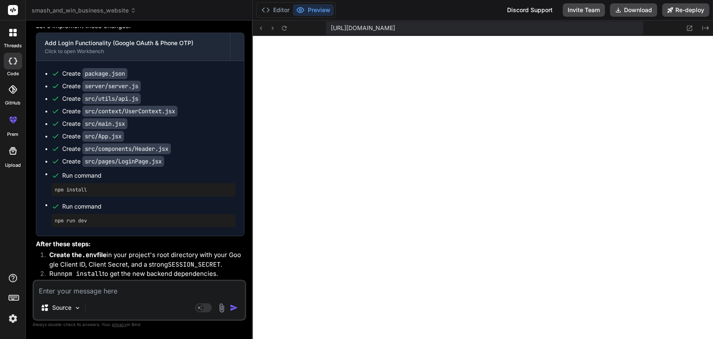
scroll to position [5382, 0]
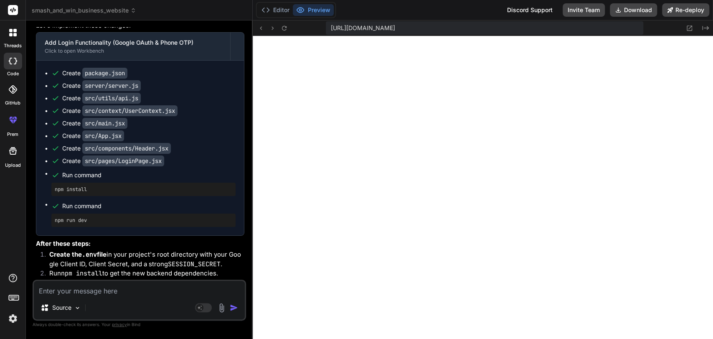
drag, startPoint x: 86, startPoint y: 109, endPoint x: 117, endPoint y: 109, distance: 30.5
drag, startPoint x: 157, startPoint y: 112, endPoint x: 179, endPoint y: 110, distance: 22.2
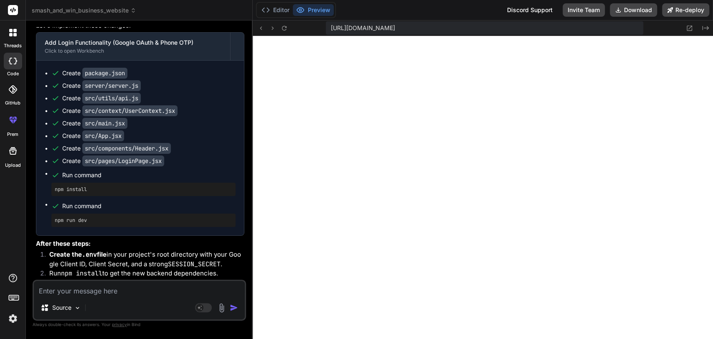
drag, startPoint x: 128, startPoint y: 128, endPoint x: 185, endPoint y: 129, distance: 57.2
copy li "Smash and Win Web Client"
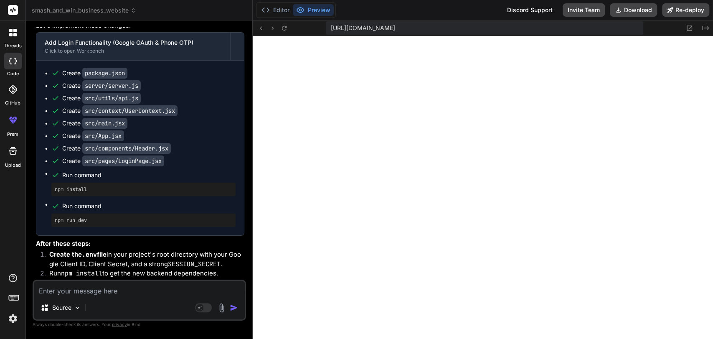
drag, startPoint x: 172, startPoint y: 138, endPoint x: 234, endPoint y: 137, distance: 61.8
copy code "[URL]"
drag, startPoint x: 154, startPoint y: 147, endPoint x: 160, endPoint y: 156, distance: 11.0
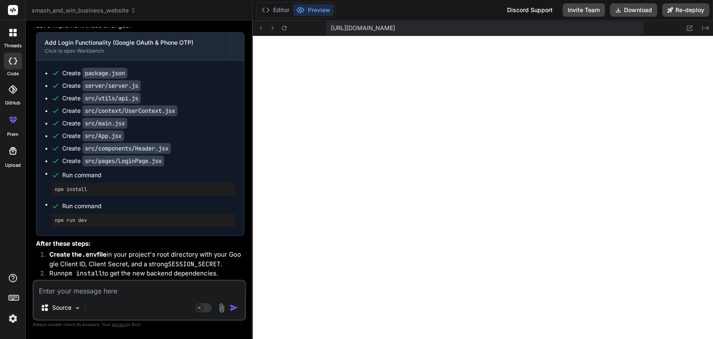
copy ul "[URL]"
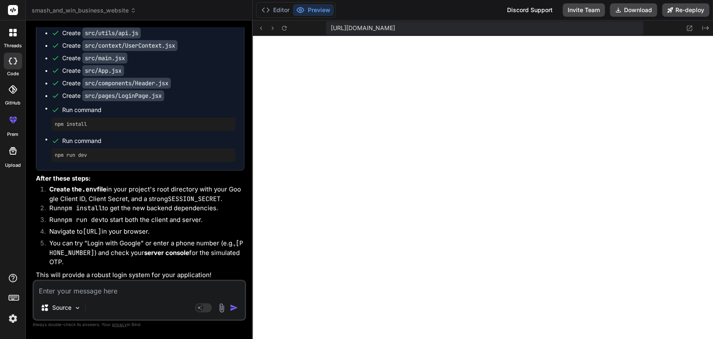
drag, startPoint x: 62, startPoint y: 127, endPoint x: 231, endPoint y: 131, distance: 168.8
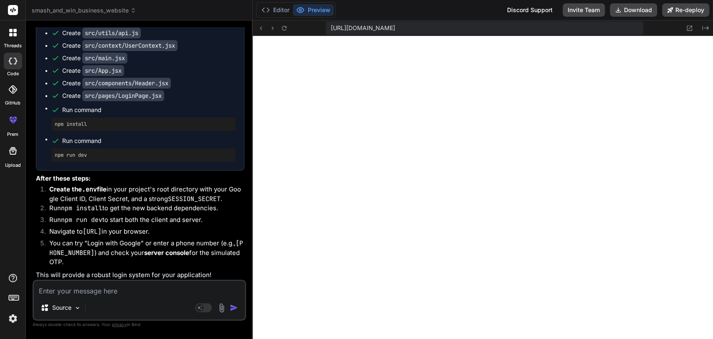
drag, startPoint x: 104, startPoint y: 141, endPoint x: 224, endPoint y: 138, distance: 119.9
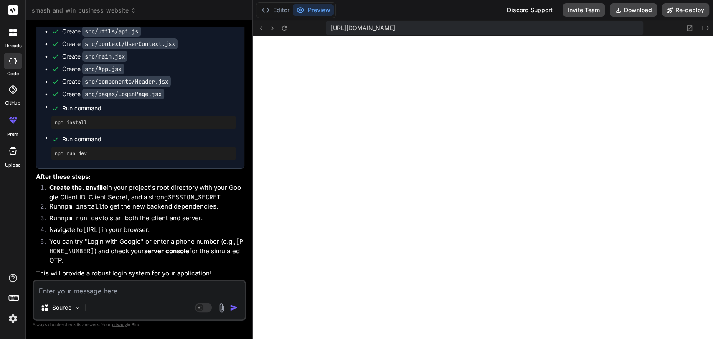
scroll to position [5487, 0]
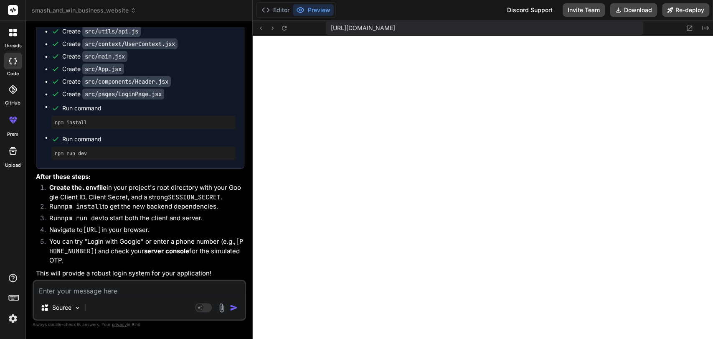
drag, startPoint x: 115, startPoint y: 162, endPoint x: 232, endPoint y: 168, distance: 116.7
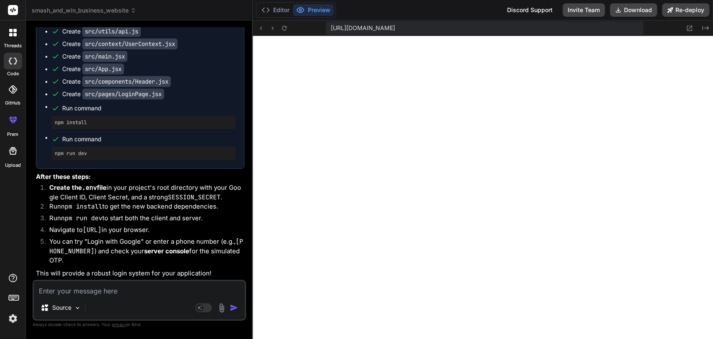
click at [67, 196] on li "Create the .env file in your project's root directory with your Google Client I…" at bounding box center [144, 192] width 202 height 19
click at [180, 196] on code "SESSION_SECRET" at bounding box center [194, 197] width 53 height 8
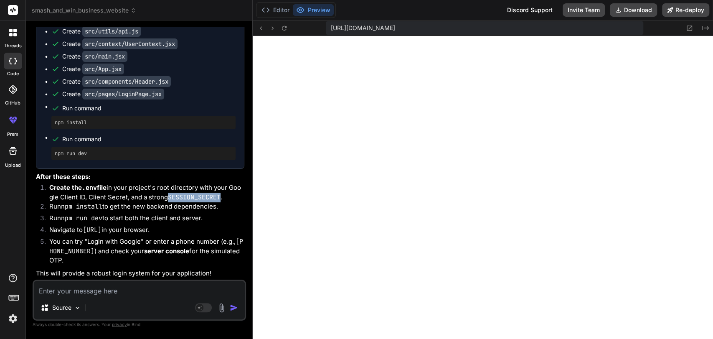
click at [180, 196] on code "SESSION_SECRET" at bounding box center [194, 197] width 53 height 8
click at [141, 207] on li "Run npm install to get the new backend dependencies." at bounding box center [144, 208] width 202 height 12
click at [100, 207] on code "npm install" at bounding box center [81, 206] width 41 height 8
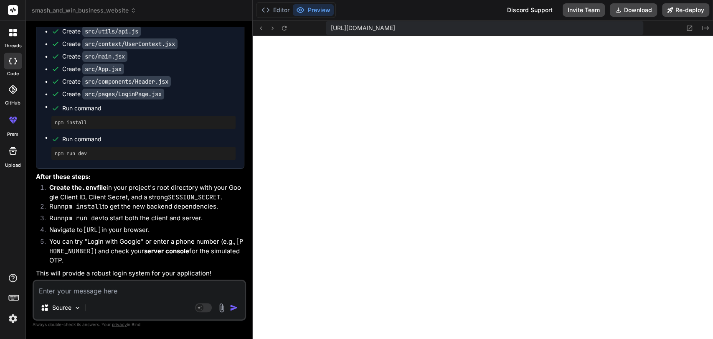
click at [106, 218] on li "Run npm run dev to start both the client and server." at bounding box center [144, 219] width 202 height 12
click at [86, 231] on code "[URL]" at bounding box center [92, 230] width 19 height 8
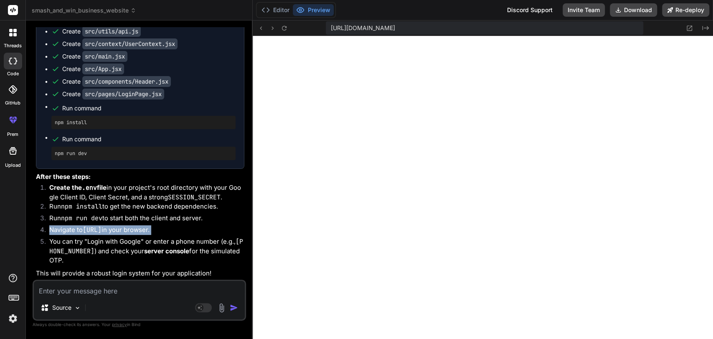
click at [86, 231] on code "[URL]" at bounding box center [92, 230] width 19 height 8
click at [64, 241] on li "You can try "Login with Google" or enter a phone number (e.g., [PHONE_NUMBER] )…" at bounding box center [144, 251] width 202 height 28
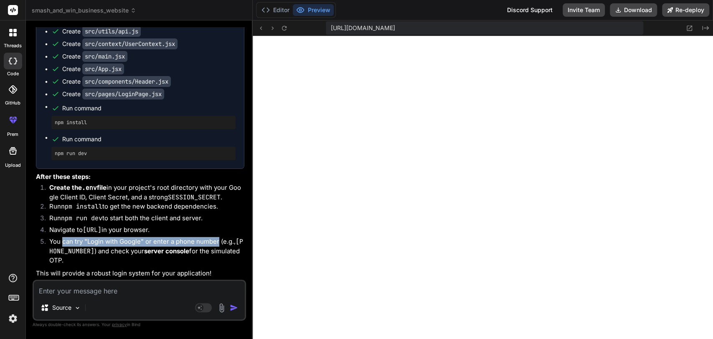
drag, startPoint x: 64, startPoint y: 241, endPoint x: 207, endPoint y: 242, distance: 142.9
click at [207, 242] on li "You can try "Login with Google" or enter a phone number (e.g., [PHONE_NUMBER] )…" at bounding box center [144, 251] width 202 height 28
click at [111, 252] on li "You can try "Login with Google" or enter a phone number (e.g., [PHONE_NUMBER] )…" at bounding box center [144, 251] width 202 height 28
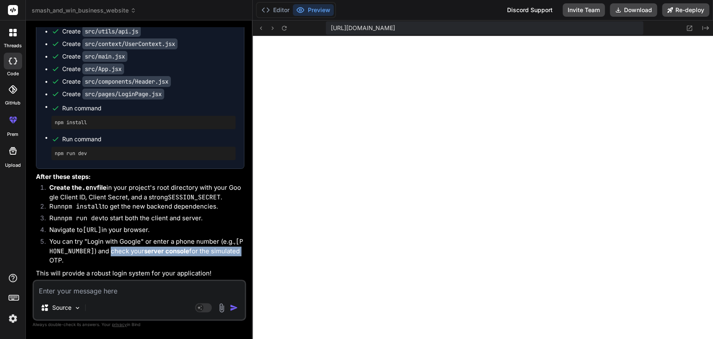
drag, startPoint x: 111, startPoint y: 252, endPoint x: 225, endPoint y: 250, distance: 114.1
click at [225, 250] on li "You can try "Login with Google" or enter a phone number (e.g., [PHONE_NUMBER] )…" at bounding box center [144, 251] width 202 height 28
click at [150, 258] on li "You can try "Login with Google" or enter a phone number (e.g., [PHONE_NUMBER] )…" at bounding box center [144, 251] width 202 height 28
click at [271, 9] on button "Editor" at bounding box center [275, 10] width 35 height 12
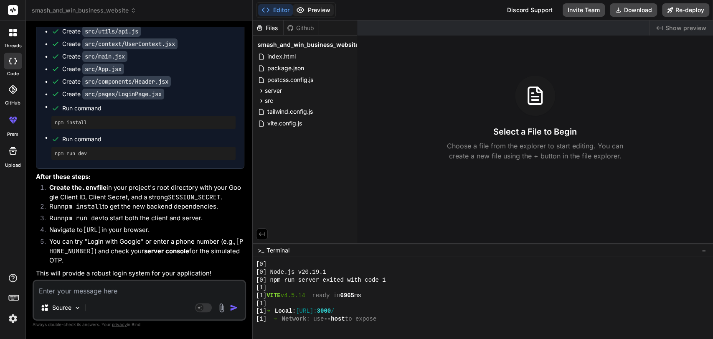
click at [302, 9] on icon at bounding box center [300, 10] width 8 height 8
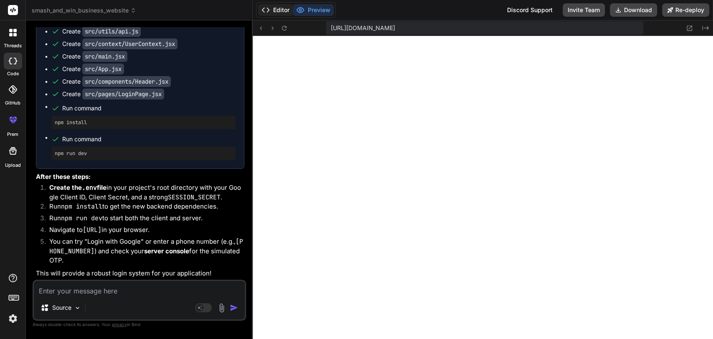
click at [271, 10] on button "Editor" at bounding box center [275, 10] width 35 height 12
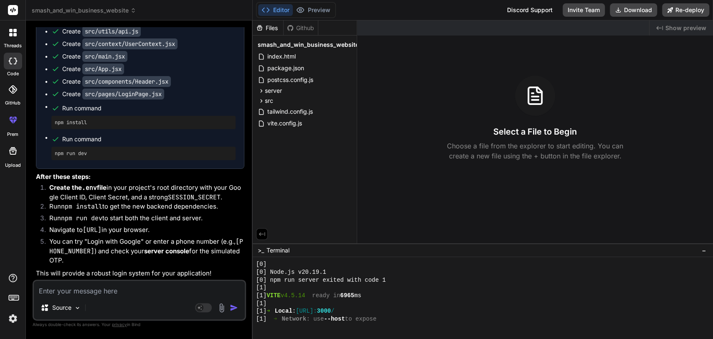
click at [86, 287] on textarea at bounding box center [139, 288] width 211 height 15
type textarea "f"
type textarea "x"
type textarea "fo"
type textarea "x"
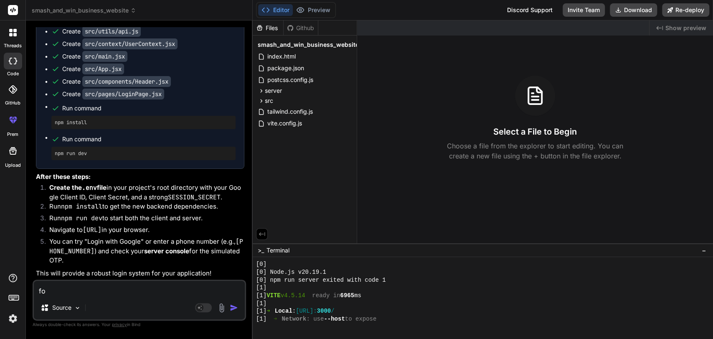
type textarea "for"
type textarea "x"
type textarea "for"
type textarea "x"
type textarea "for l"
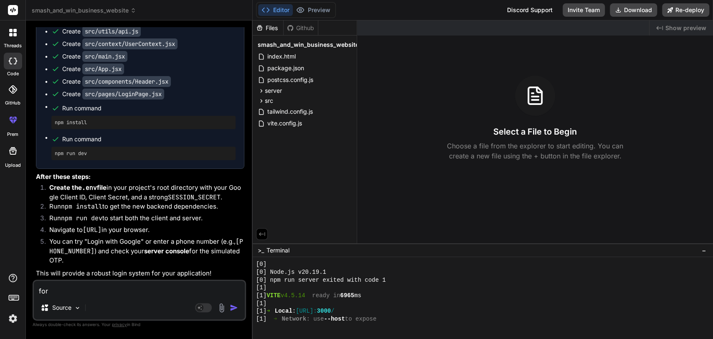
type textarea "x"
type textarea "for lo"
type textarea "x"
type textarea "for log"
type textarea "x"
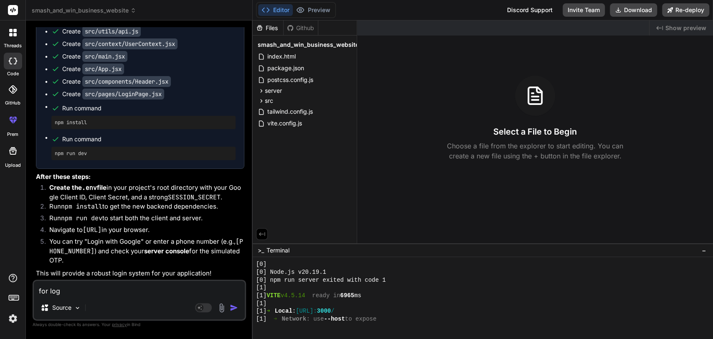
type textarea "for logn"
type textarea "x"
type textarea "for log"
type textarea "x"
type textarea "for logi"
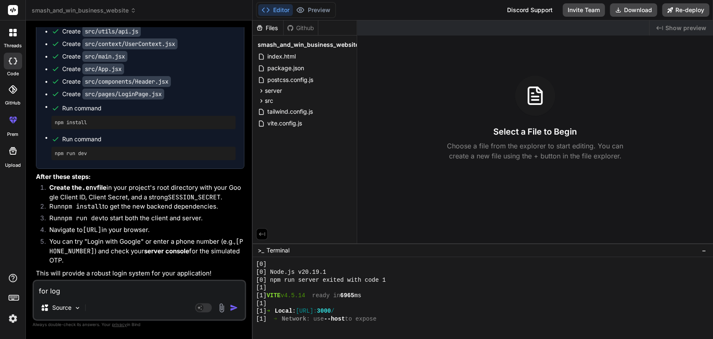
type textarea "x"
type textarea "for login"
type textarea "x"
type textarea "for login"
type textarea "x"
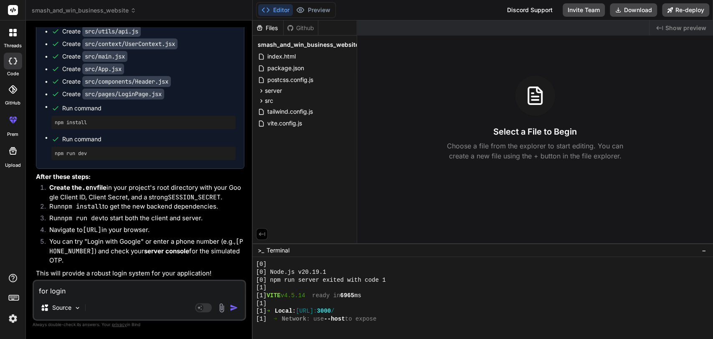
type textarea "for login w"
type textarea "x"
type textarea "for login wi"
type textarea "x"
type textarea "for login wit"
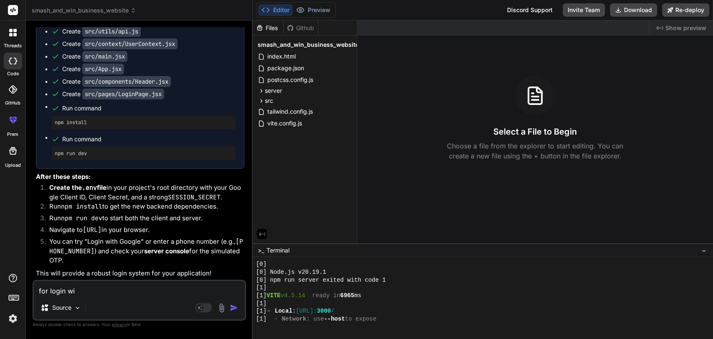
type textarea "x"
type textarea "for login with"
type textarea "x"
type textarea "for login with"
type textarea "x"
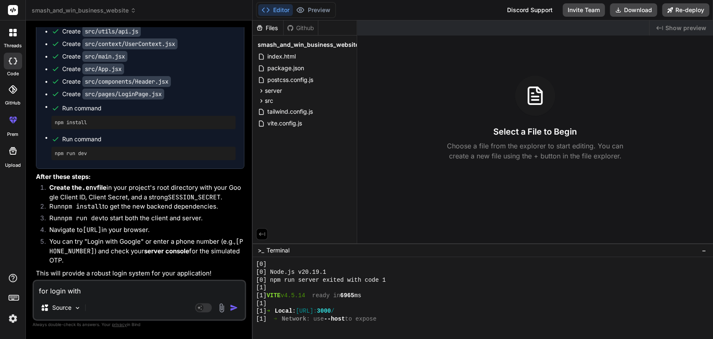
type textarea "for login with o"
type textarea "x"
type textarea "for login with ot"
type textarea "x"
type textarea "for login with otp"
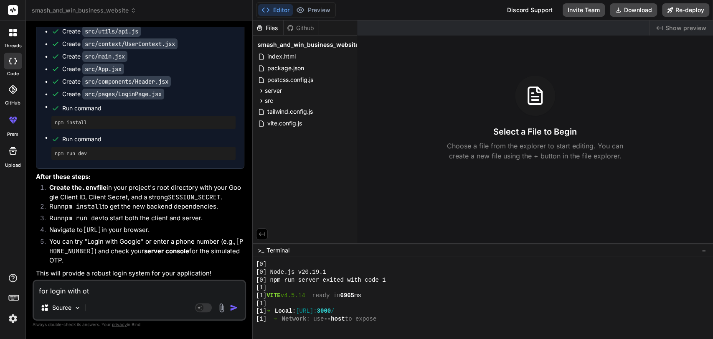
type textarea "x"
type textarea "for login with otp,"
type textarea "x"
type textarea "for login with otp,"
type textarea "x"
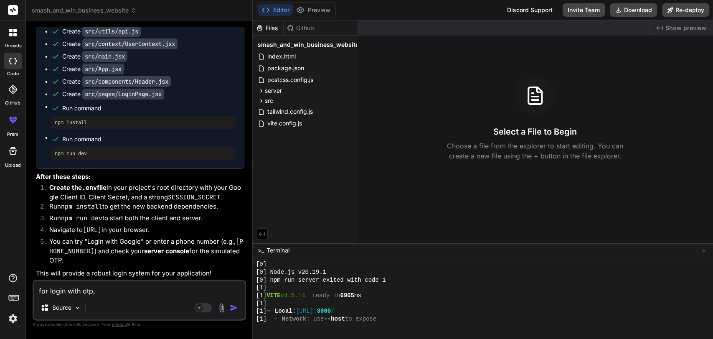
type textarea "for login with otp, i"
type textarea "x"
type textarea "for login with otp, it"
type textarea "x"
type textarea "for login with otp, it"
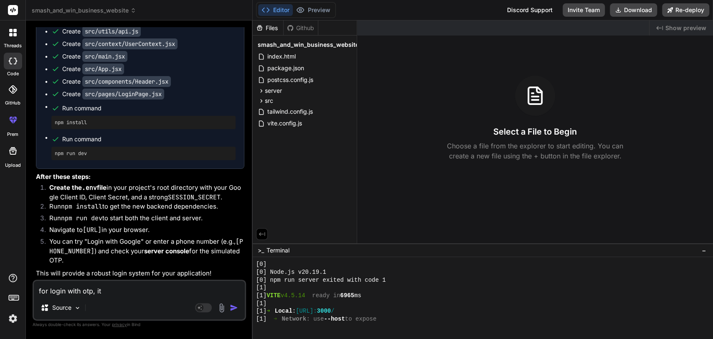
type textarea "x"
type textarea "for login with otp, it s"
type textarea "x"
type textarea "for login with otp, it sh"
type textarea "x"
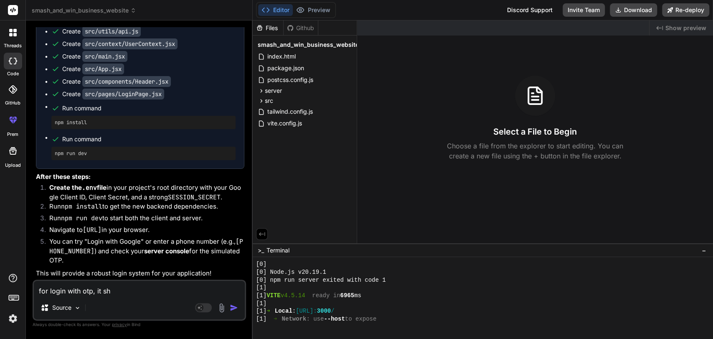
type textarea "for login with otp, it sho"
type textarea "x"
type textarea "for login with otp, it shou"
type textarea "x"
type textarea "for login with otp, it shoul"
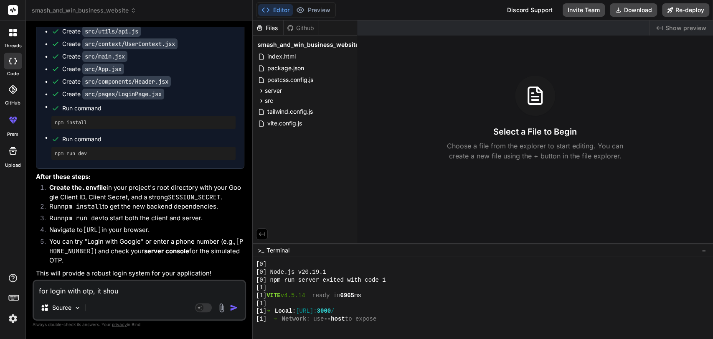
type textarea "x"
type textarea "for login with otp, it should"
type textarea "x"
type textarea "for login with otp, it should"
type textarea "x"
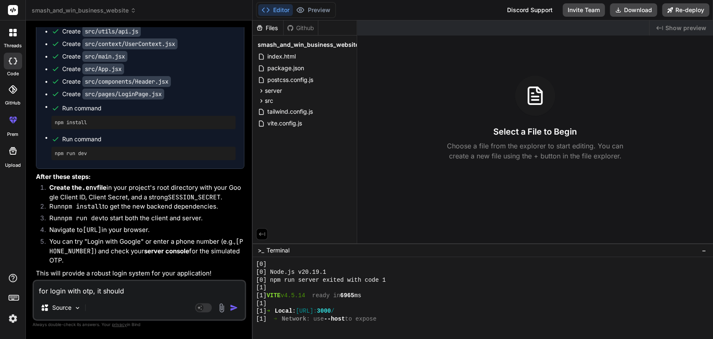
type textarea "for login with otp, it should a"
type textarea "x"
type textarea "for login with otp, it should as"
type textarea "x"
type textarea "for login with otp, it should ask"
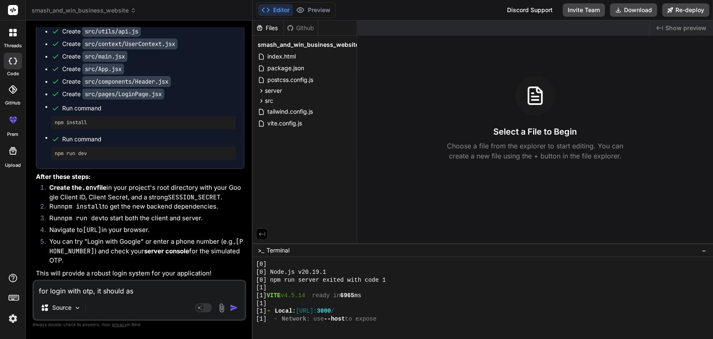
type textarea "x"
type textarea "for login with otp, it should ask"
type textarea "x"
type textarea "for login with otp, it should ask f"
type textarea "x"
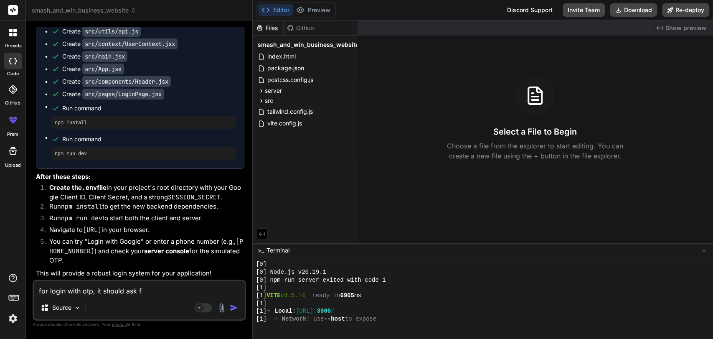
type textarea "for login with otp, it should ask fo"
type textarea "x"
type textarea "for login with otp, it should ask for"
type textarea "x"
type textarea "for login with otp, it should ask for"
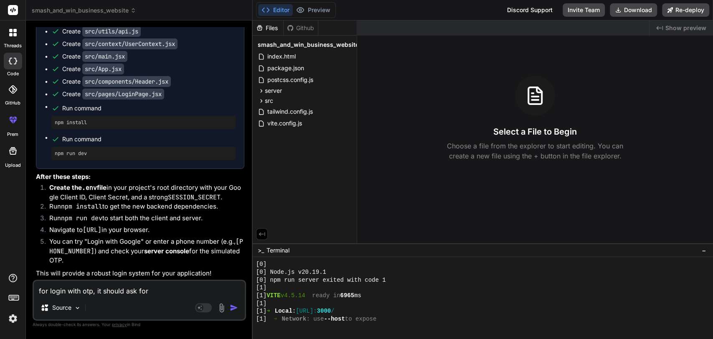
type textarea "x"
type textarea "for login with otp, it should ask for t"
type textarea "x"
type textarea "for login with otp, it should ask for th"
type textarea "x"
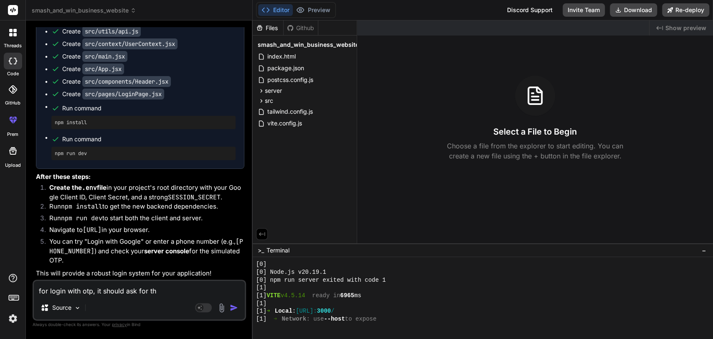
type textarea "for login with otp, it should ask for the"
type textarea "x"
type textarea "for login with otp, it should ask for the"
type textarea "x"
type textarea "for login with otp, it should ask for the n"
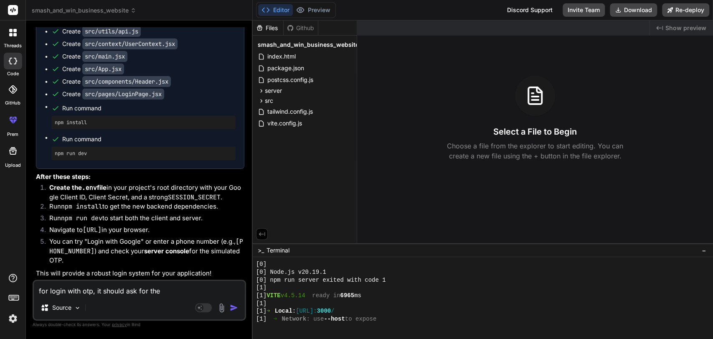
type textarea "x"
type textarea "for login with otp, it should ask for the na"
type textarea "x"
type textarea "for login with otp, it should ask for the nam"
type textarea "x"
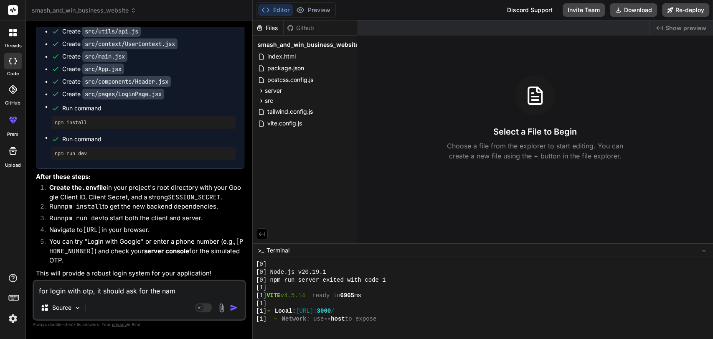
type textarea "for login with otp, it should ask for the name"
type textarea "x"
type textarea "for login with otp, it should ask for the name"
type textarea "x"
type textarea "for login with otp, it should ask for the name a"
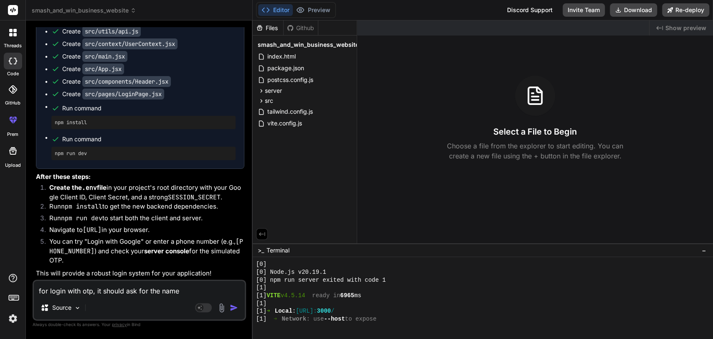
type textarea "x"
type textarea "for login with otp, it should ask for the name an"
type textarea "x"
type textarea "for login with otp, it should ask for the name and"
type textarea "x"
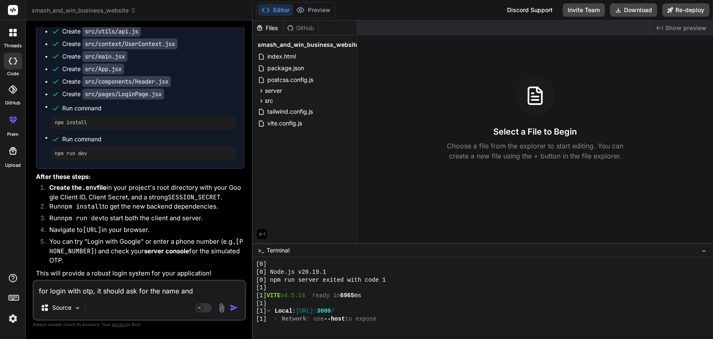
type textarea "for login with otp, it should ask for the name and"
type textarea "x"
type textarea "for login with otp, it should ask for the name and d"
type textarea "x"
type textarea "for login with otp, it should ask for the name and di"
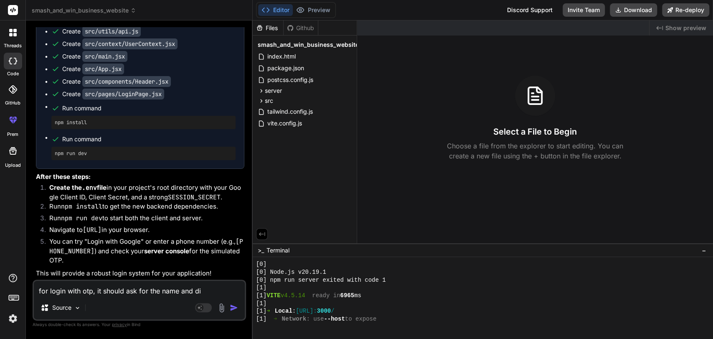
type textarea "x"
type textarea "for login with otp, it should ask for the name and dis"
type textarea "x"
type textarea "for login with otp, it should ask for the name and disp"
type textarea "x"
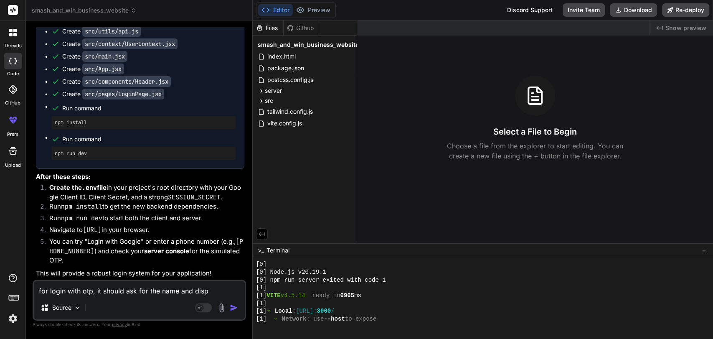
type textarea "for login with otp, it should ask for the name and displ"
type textarea "x"
type textarea "for login with otp, it should ask for the name and displa"
type textarea "x"
type textarea "for login with otp, it should ask for the name and display"
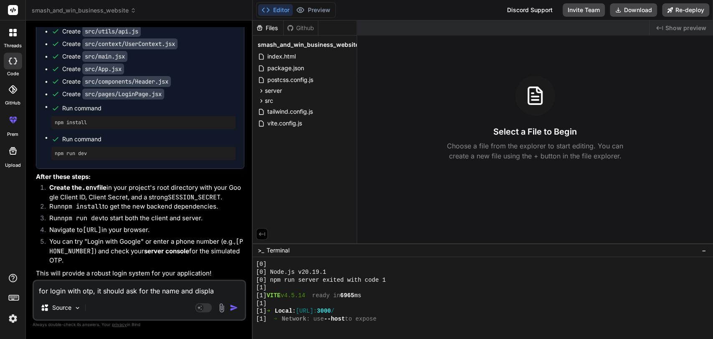
type textarea "x"
type textarea "for login with otp, it should ask for the name and display"
type textarea "x"
type textarea "for login with otp, it should ask for the name and display t"
type textarea "x"
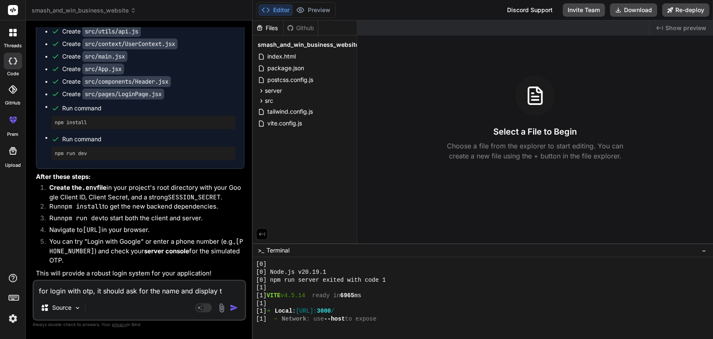
type textarea "for login with otp, it should ask for the name and display th"
type textarea "x"
type textarea "for login with otp, it should ask for the name and display tha"
type textarea "x"
type textarea "for login with otp, it should ask for the name and display that"
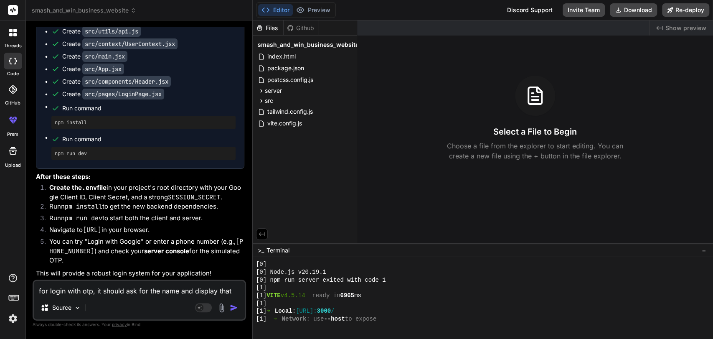
type textarea "x"
type textarea "for login with otp, it should ask for the name and display that"
type textarea "x"
type textarea "for login with otp, it should ask for the name and display that n"
type textarea "x"
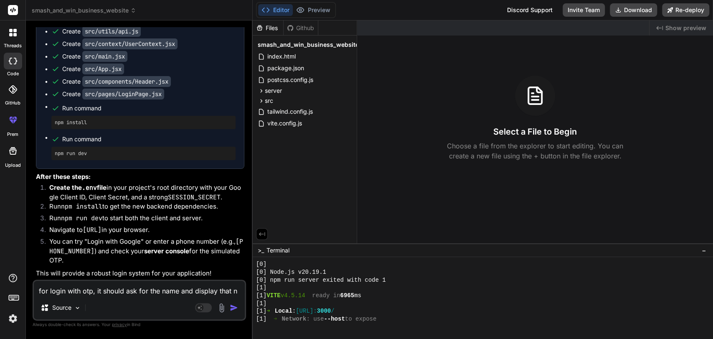
type textarea "for login with otp, it should ask for the name and display that na"
type textarea "x"
type textarea "for login with otp, it should ask for the name and display that nam"
type textarea "x"
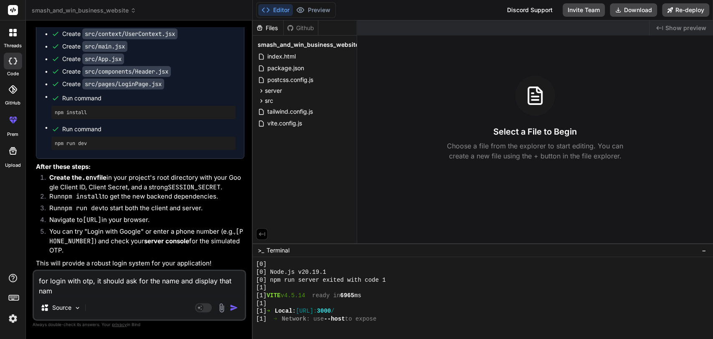
type textarea "for login with otp, it should ask for the name and display that name"
type textarea "x"
type textarea "for login with otp, it should ask for the name and display that name"
type textarea "x"
type textarea "for login with otp, it should ask for the name and display that name o"
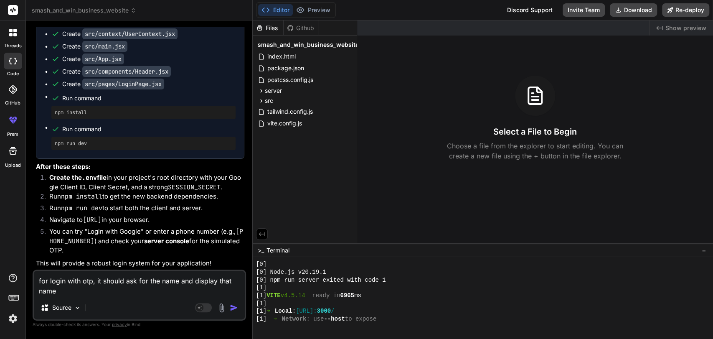
type textarea "x"
type textarea "for login with otp, it should ask for the name and display that name on"
type textarea "x"
type textarea "for login with otp, it should ask for the name and display that name onc"
type textarea "x"
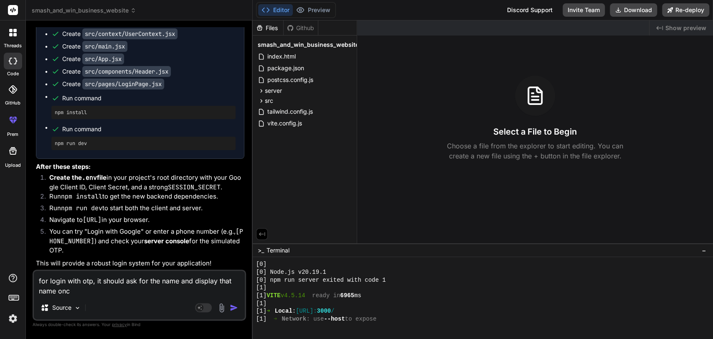
type textarea "for login with otp, it should ask for the name and display that name once"
type textarea "x"
type textarea "for login with otp, it should ask for the name and display that name once"
type textarea "x"
type textarea "for login with otp, it should ask for the name and display that name once l"
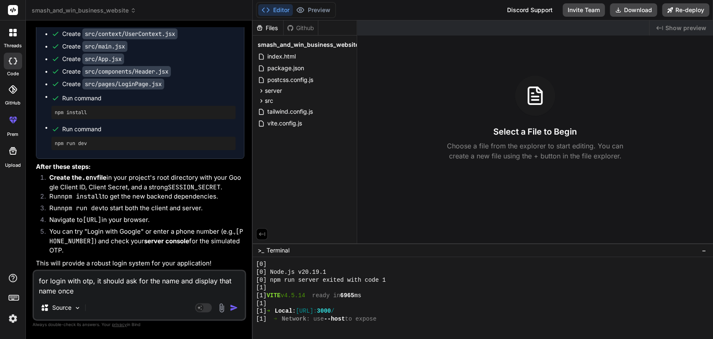
type textarea "x"
type textarea "for login with otp, it should ask for the name and display that name once lo"
type textarea "x"
type textarea "for login with otp, it should ask for the name and display that name once log"
type textarea "x"
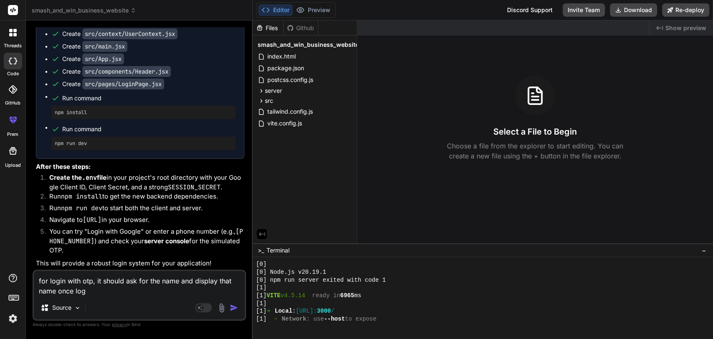
type textarea "for login with otp, it should ask for the name and display that name once logg"
type textarea "x"
type textarea "for login with otp, it should ask for the name and display that name once logge"
type textarea "x"
type textarea "for login with otp, it should ask for the name and display that name once logged"
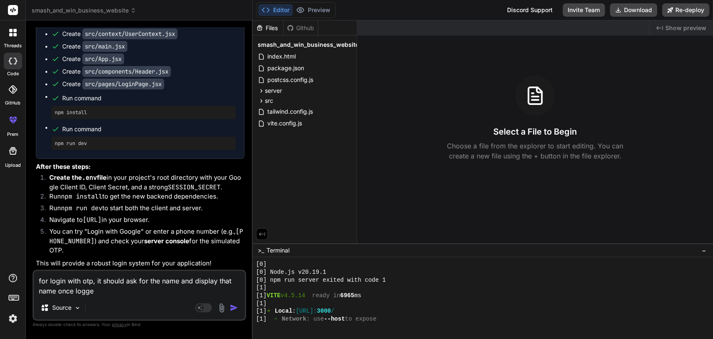
type textarea "x"
type textarea "for login with otp, it should ask for the name and display that name once logged"
type textarea "x"
type textarea "for login with otp, it should ask for the name and display that name once logge…"
type textarea "x"
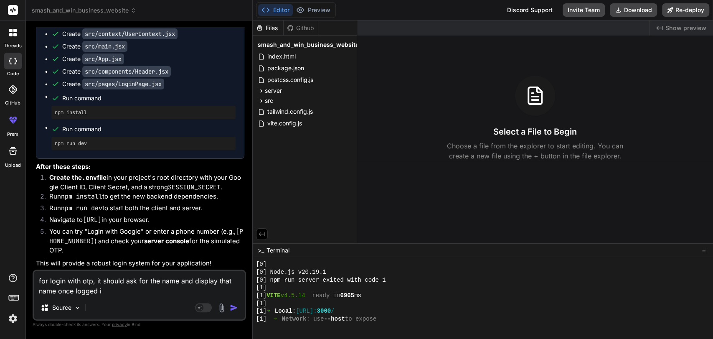
type textarea "for login with otp, it should ask for the name and display that name once logge…"
type textarea "x"
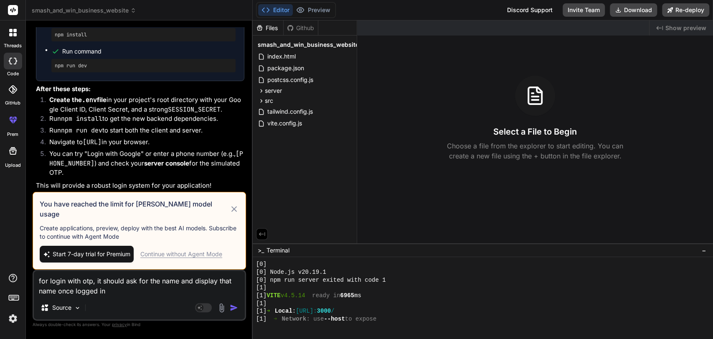
type textarea "for login with otp, it should ask for the name and display that name once logge…"
click at [234, 214] on icon at bounding box center [234, 209] width 10 height 10
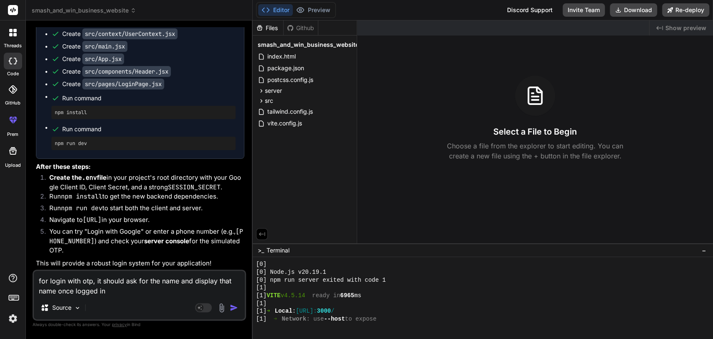
click at [142, 288] on textarea "for login with otp, it should ask for the name and display that name once logge…" at bounding box center [139, 283] width 211 height 25
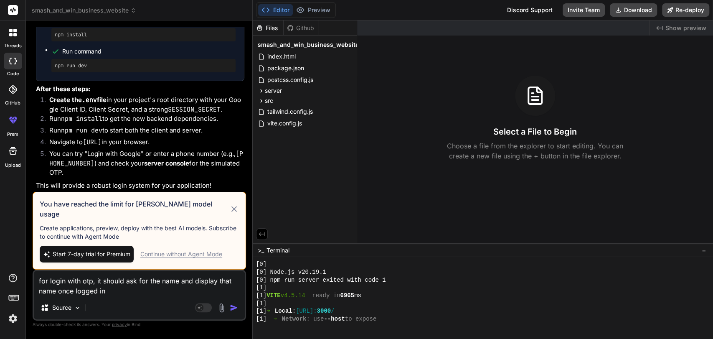
click at [165, 257] on div "Continue without Agent Mode" at bounding box center [181, 254] width 82 height 8
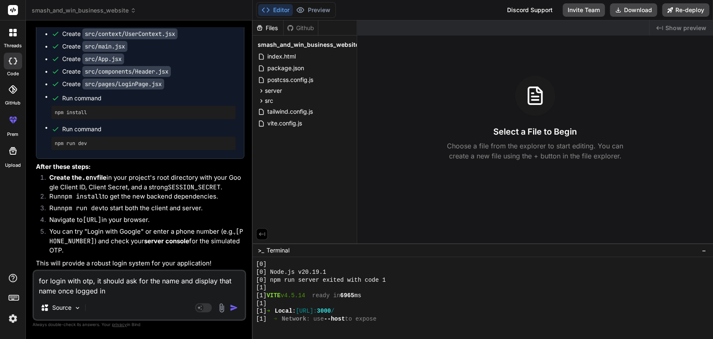
click at [154, 295] on textarea "for login with otp, it should ask for the name and display that name once logge…" at bounding box center [139, 283] width 211 height 25
type textarea "x"
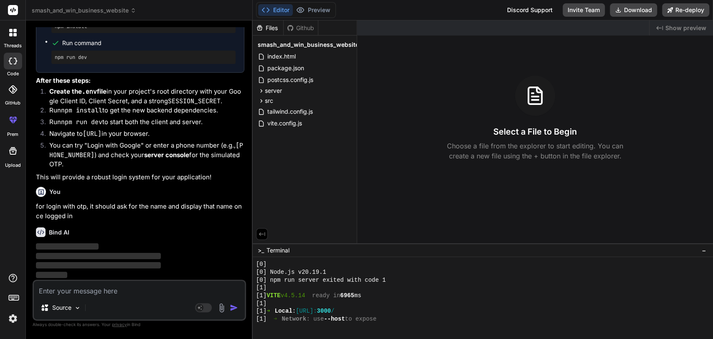
scroll to position [5839, 0]
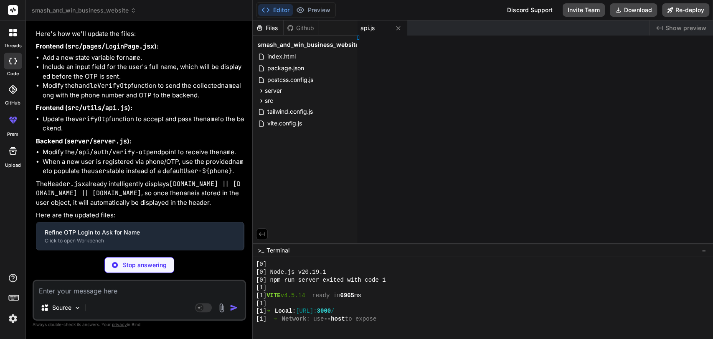
type textarea "x"
type textarea "Page;"
type textarea "x"
type textarea "app;"
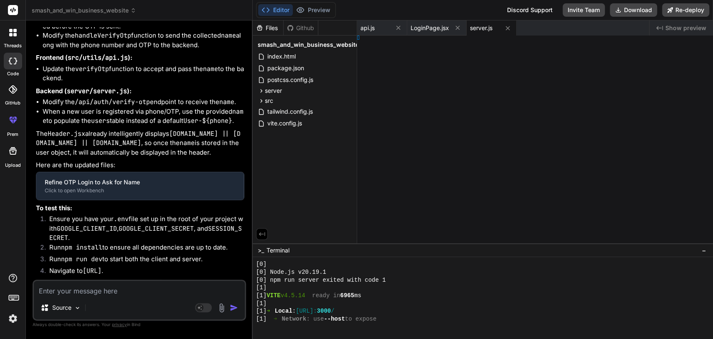
type textarea "x"
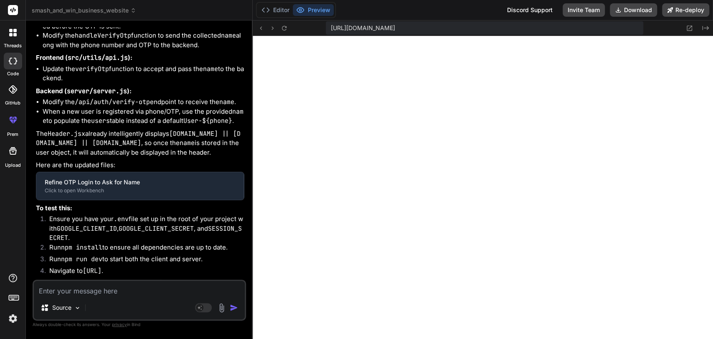
type textarea "console.log(`Server running on port ${PORT}`); }); export default app;"
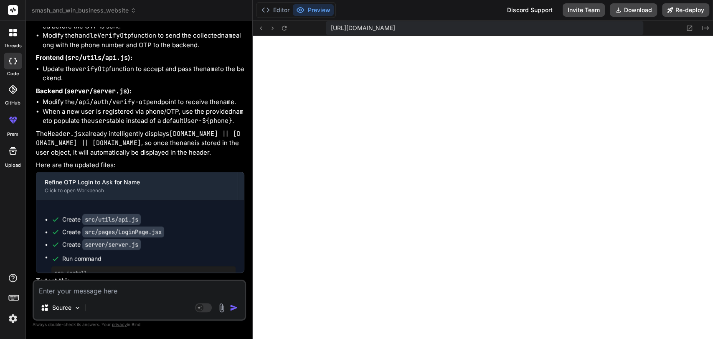
type textarea "x"
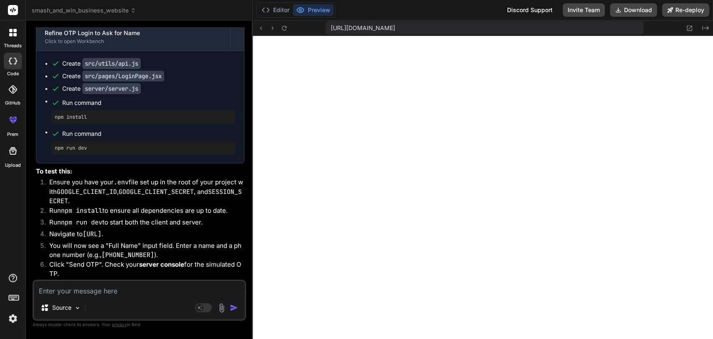
scroll to position [5989, 0]
click at [269, 9] on icon at bounding box center [266, 10] width 8 height 8
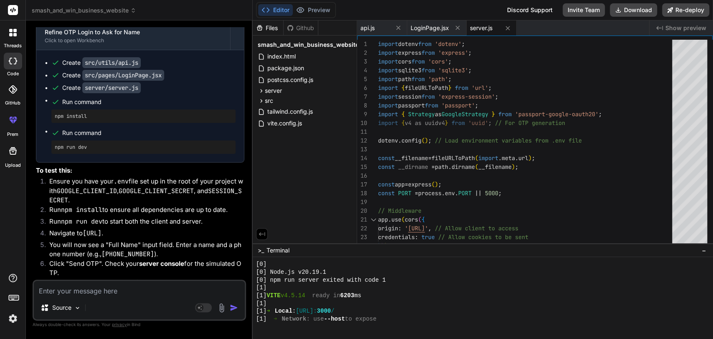
scroll to position [874, 0]
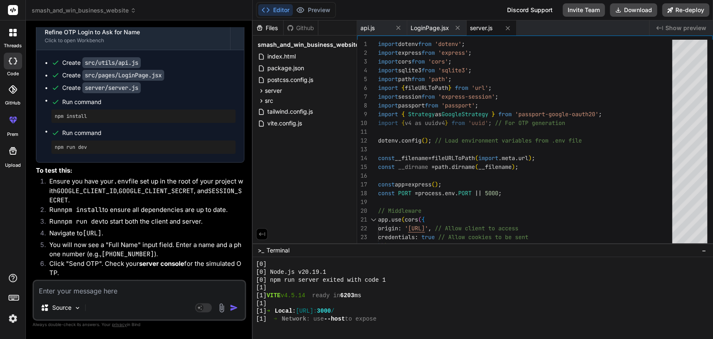
drag, startPoint x: 67, startPoint y: 151, endPoint x: 72, endPoint y: 160, distance: 10.1
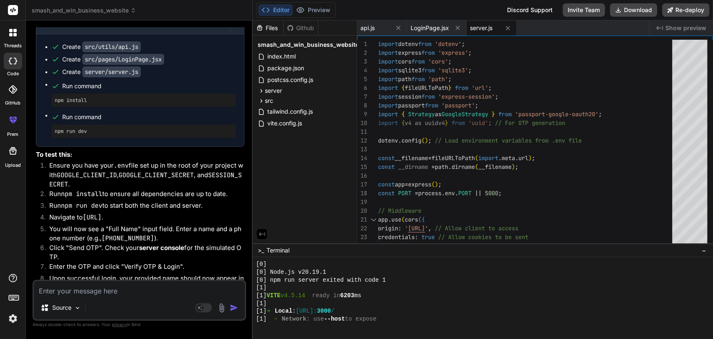
scroll to position [6006, 0]
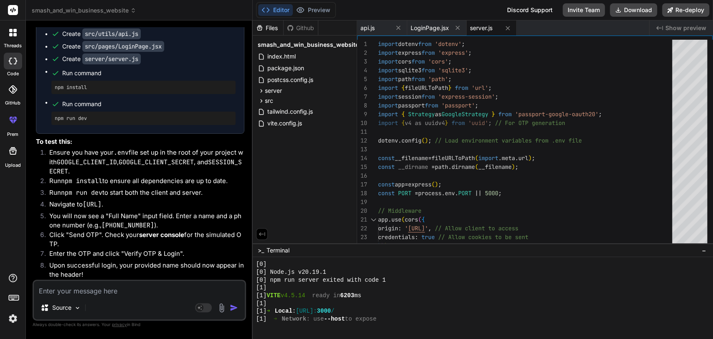
scroll to position [6031, 0]
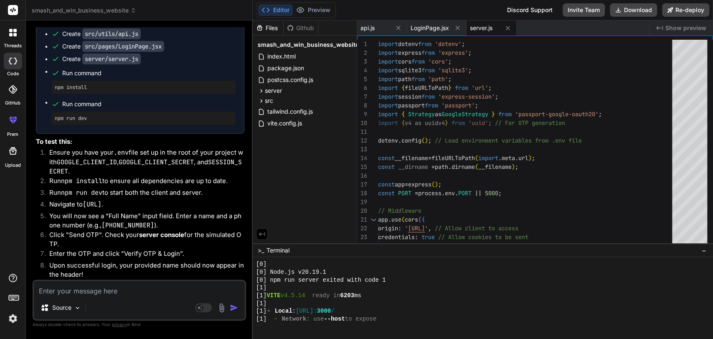
click at [74, 153] on li "Ensure you have your .env file set up in the root of your project with GOOGLE_C…" at bounding box center [144, 162] width 202 height 28
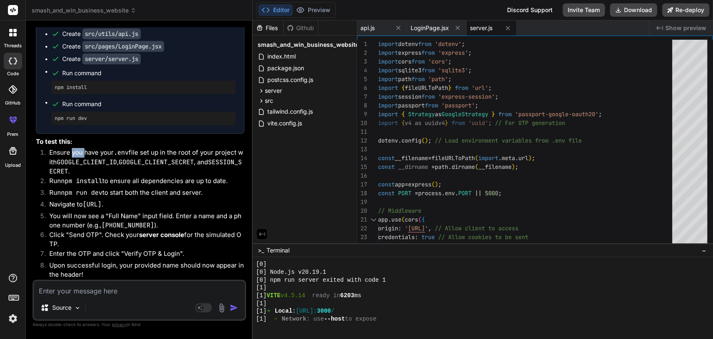
click at [74, 153] on li "Ensure you have your .env file set up in the root of your project with GOOGLE_C…" at bounding box center [144, 162] width 202 height 28
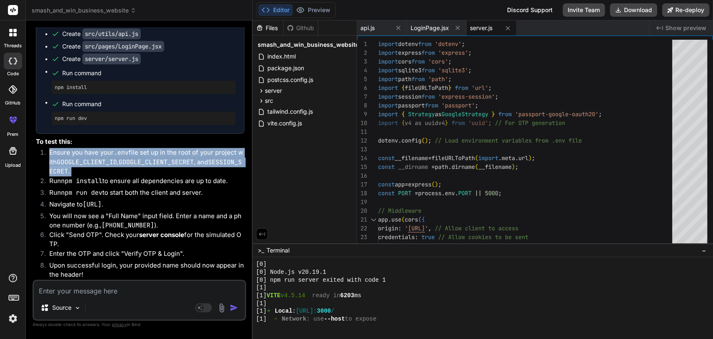
click at [74, 153] on li "Ensure you have your .env file set up in the root of your project with GOOGLE_C…" at bounding box center [144, 162] width 202 height 28
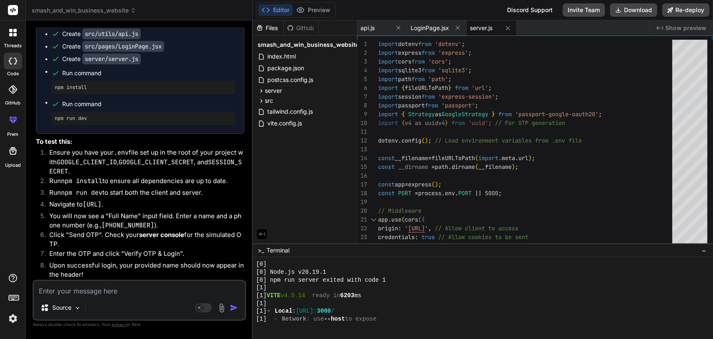
click at [70, 182] on code "npm install" at bounding box center [81, 181] width 41 height 8
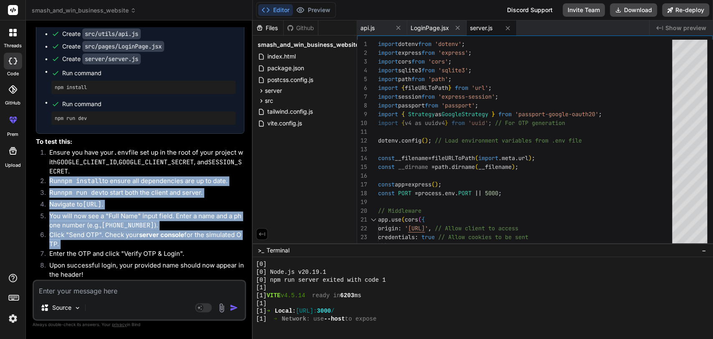
drag, startPoint x: 70, startPoint y: 182, endPoint x: 87, endPoint y: 235, distance: 55.8
click at [87, 235] on ol "Ensure you have your .env file set up in the root of your project with GOOGLE_C…" at bounding box center [140, 214] width 208 height 132
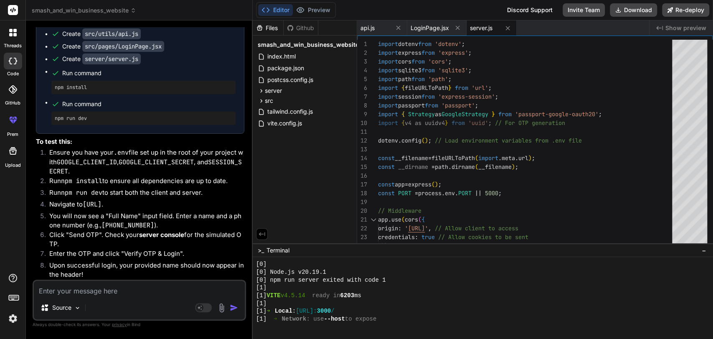
click at [88, 249] on li "Enter the OTP and click "Verify OTP & Login"." at bounding box center [144, 255] width 202 height 12
click at [96, 268] on li "Upon successful login, your provided name should now appear in the header!" at bounding box center [144, 270] width 202 height 19
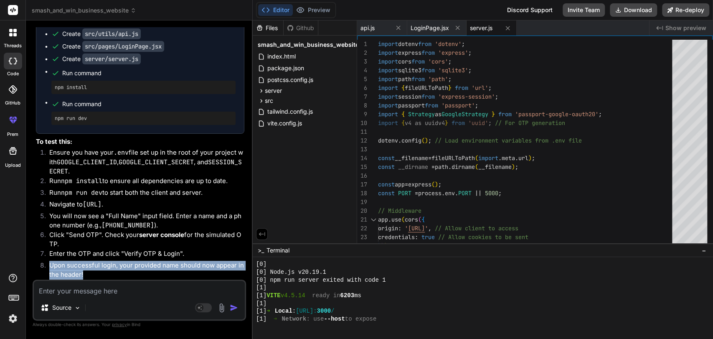
click at [96, 268] on li "Upon successful login, your provided name should now appear in the header!" at bounding box center [144, 270] width 202 height 19
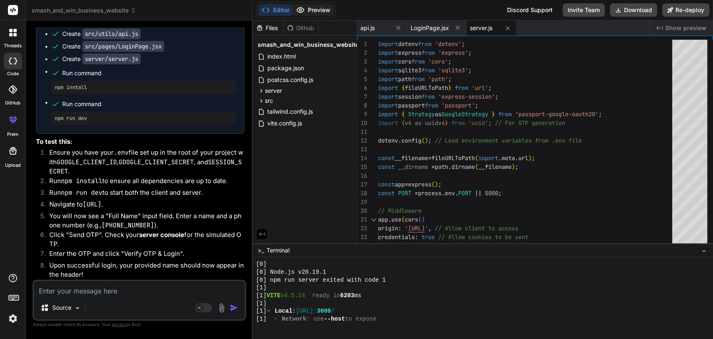
click at [311, 10] on button "Preview" at bounding box center [313, 10] width 41 height 12
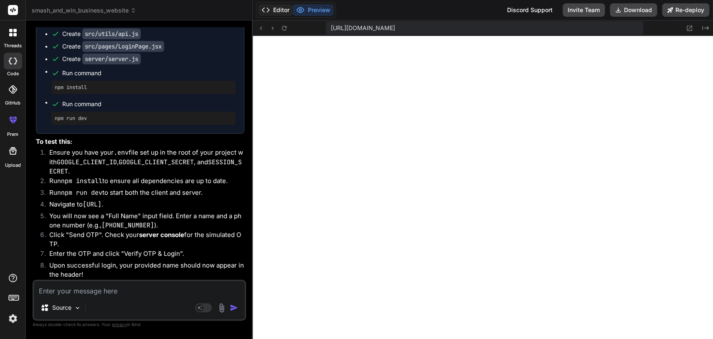
click at [282, 10] on button "Editor" at bounding box center [275, 10] width 35 height 12
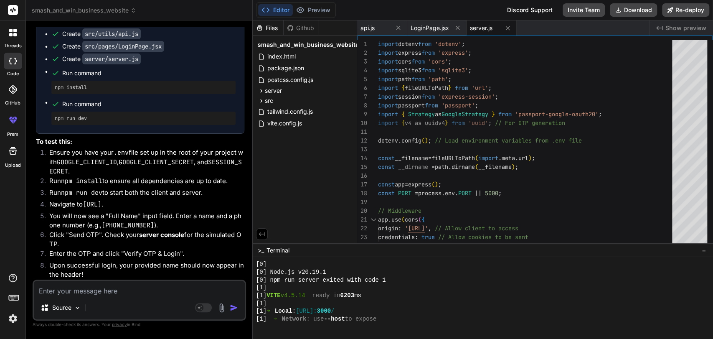
click at [282, 10] on button "Editor" at bounding box center [275, 10] width 35 height 12
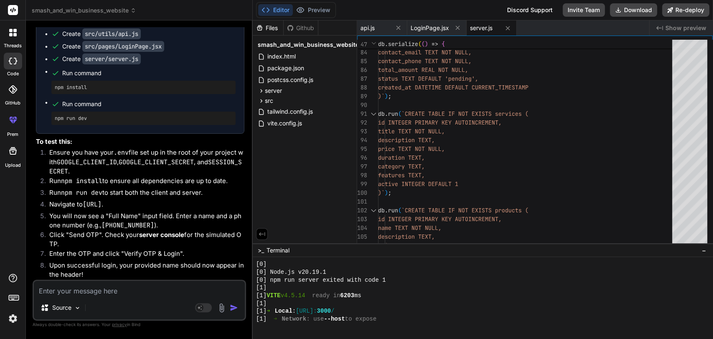
click at [80, 292] on textarea at bounding box center [139, 288] width 211 height 15
type textarea "n"
type textarea "x"
type textarea "no"
type textarea "x"
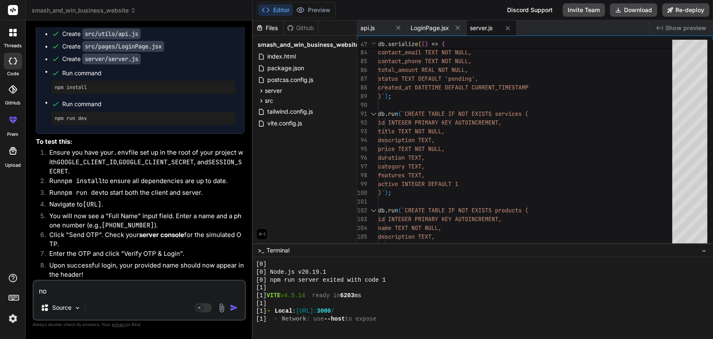
type textarea "not"
type textarea "x"
type textarea "noth"
type textarea "x"
type textarea "nothi"
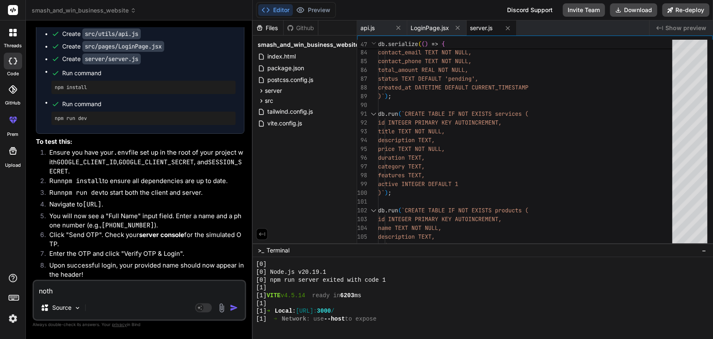
type textarea "x"
type textarea "nothin"
type textarea "x"
type textarea "nothing"
type textarea "x"
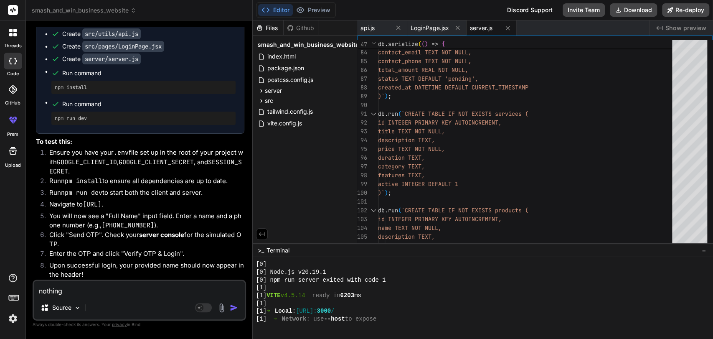
type textarea "nothing"
type textarea "x"
type textarea "nothing i"
type textarea "x"
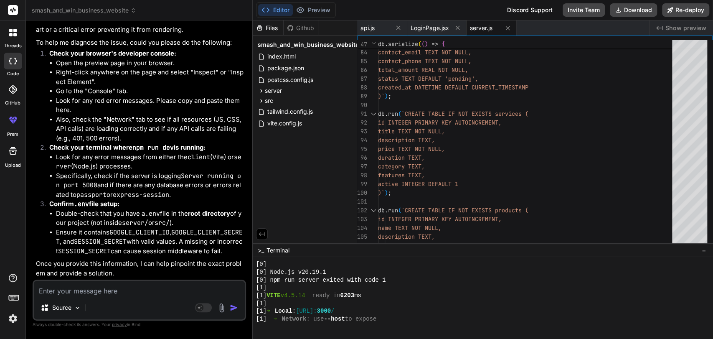
scroll to position [6635, 0]
click at [326, 6] on button "Preview" at bounding box center [313, 10] width 41 height 12
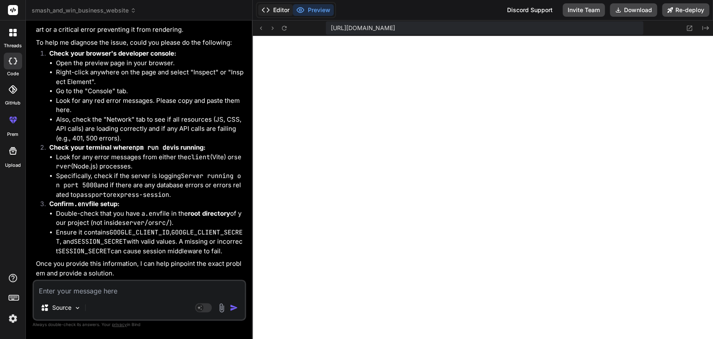
click at [280, 5] on button "Editor" at bounding box center [275, 10] width 35 height 12
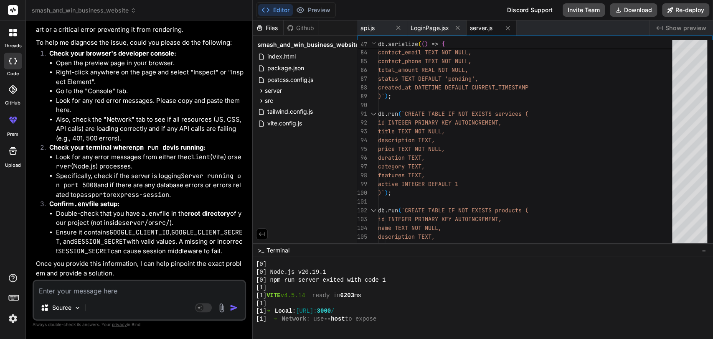
scroll to position [6635, 0]
